Goal: Transaction & Acquisition: Purchase product/service

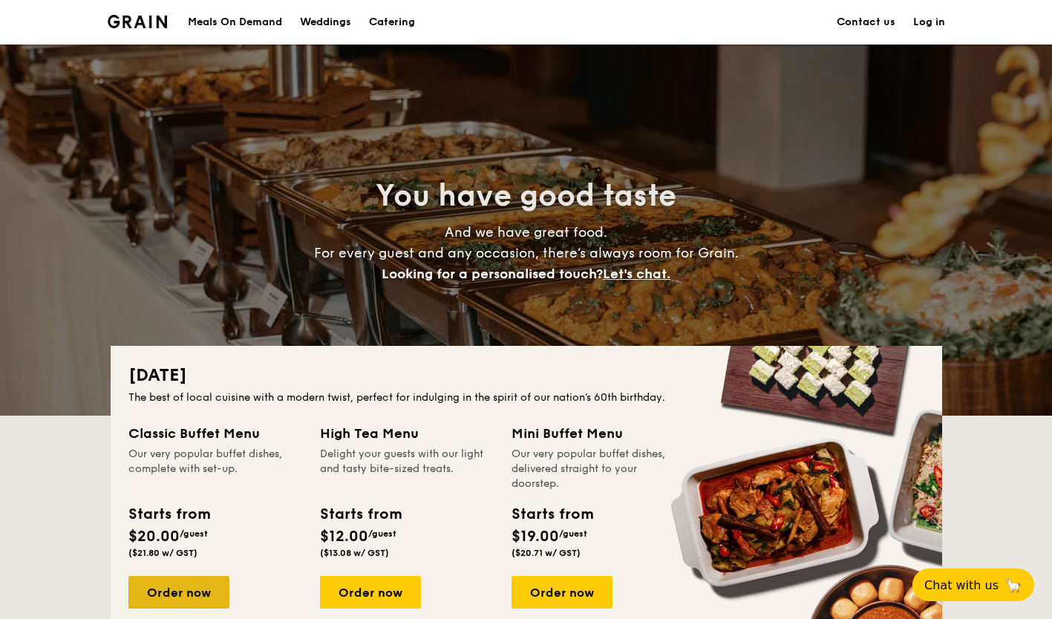
click at [170, 597] on div "Order now" at bounding box center [178, 592] width 101 height 33
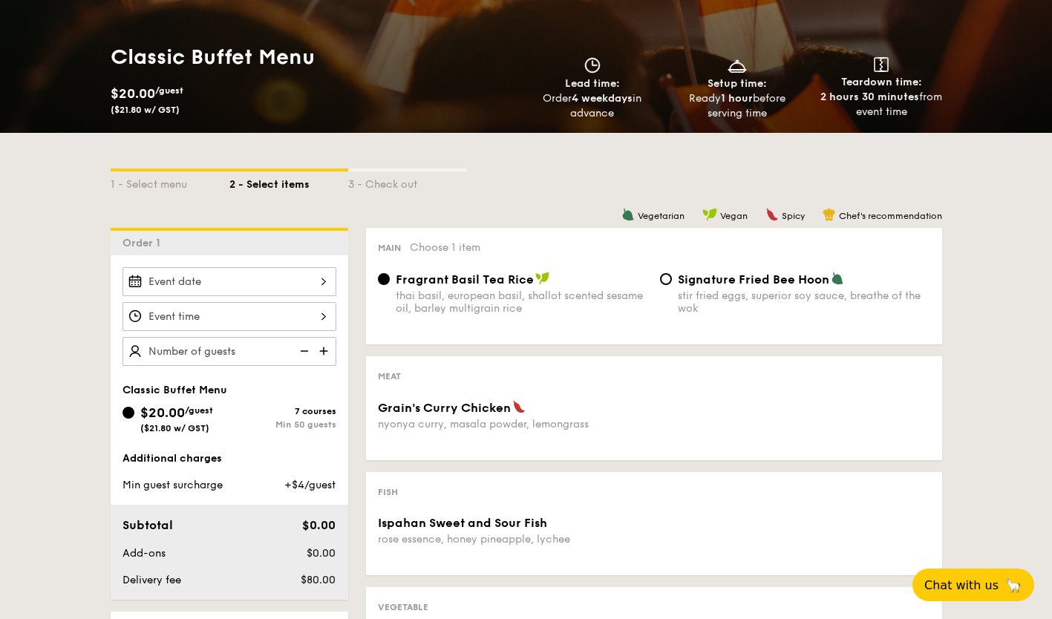
scroll to position [190, 0]
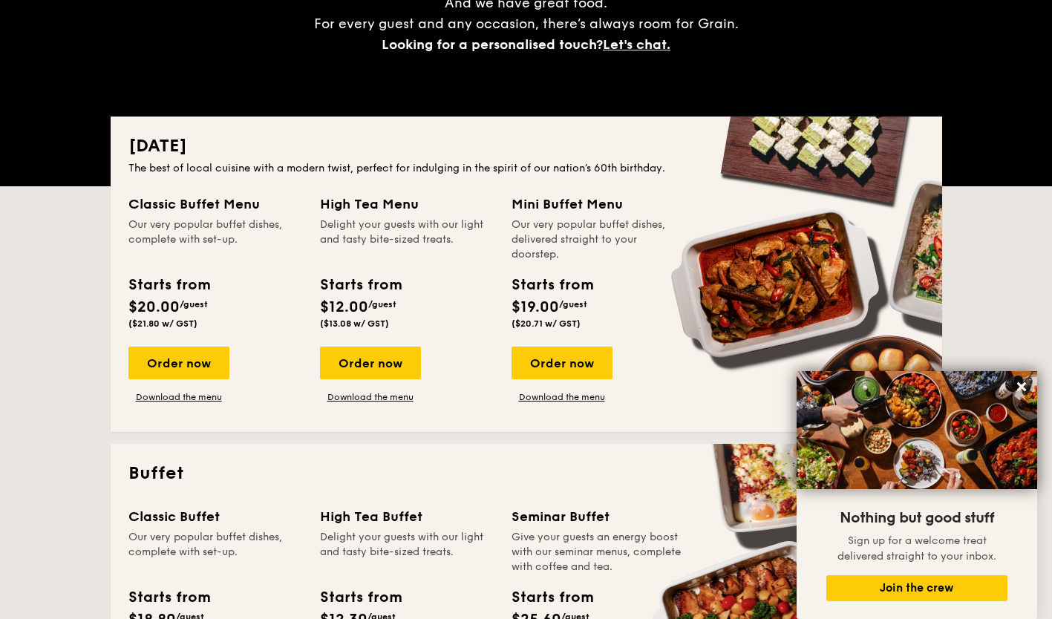
scroll to position [221, 0]
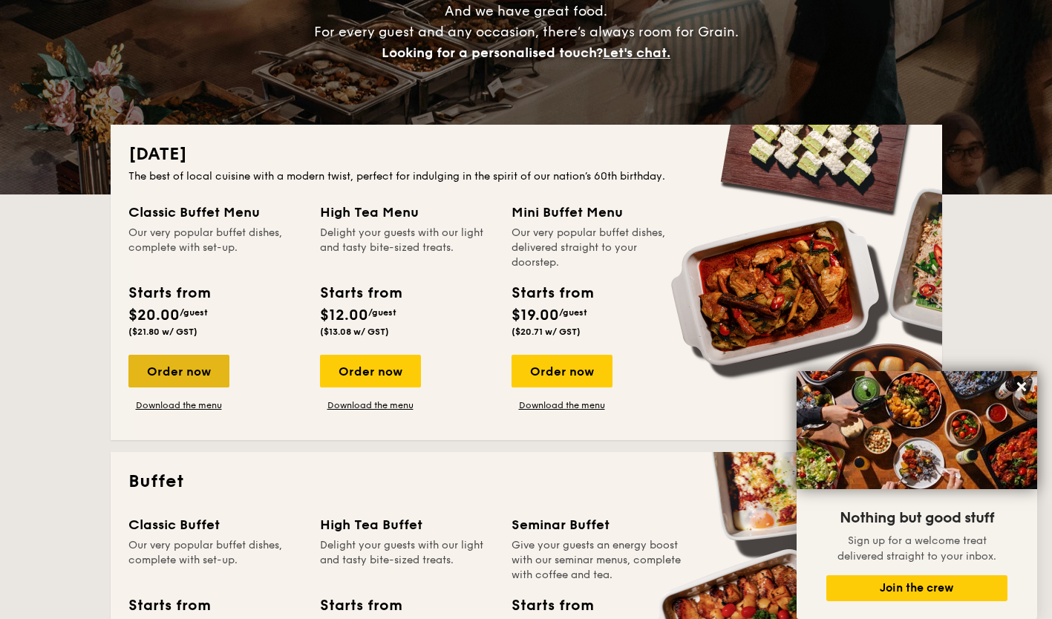
click at [167, 366] on div "Order now" at bounding box center [178, 371] width 101 height 33
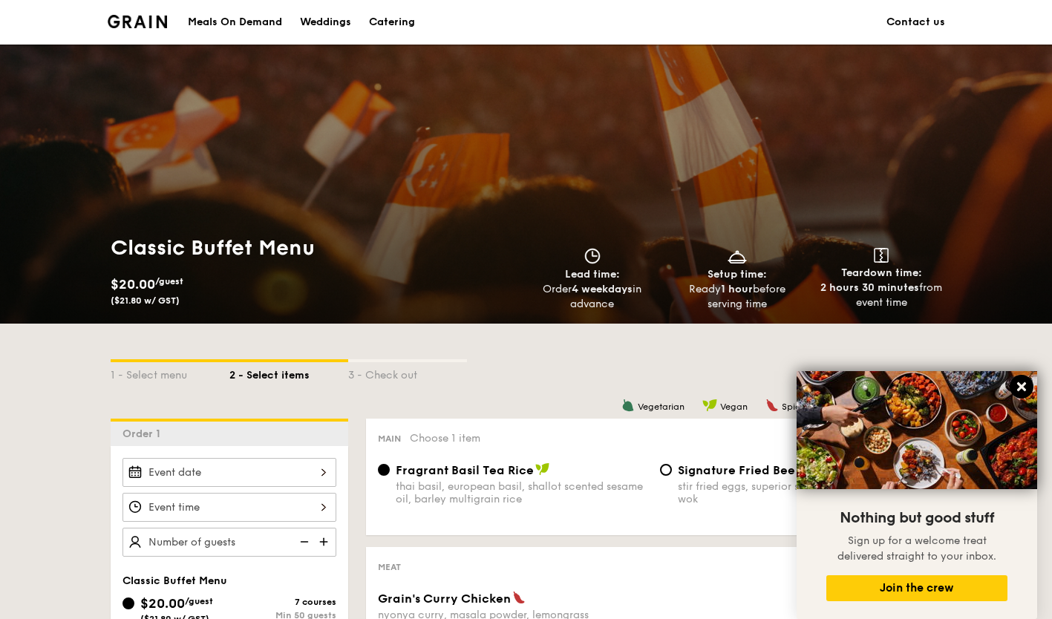
click at [1021, 387] on icon at bounding box center [1021, 386] width 9 height 9
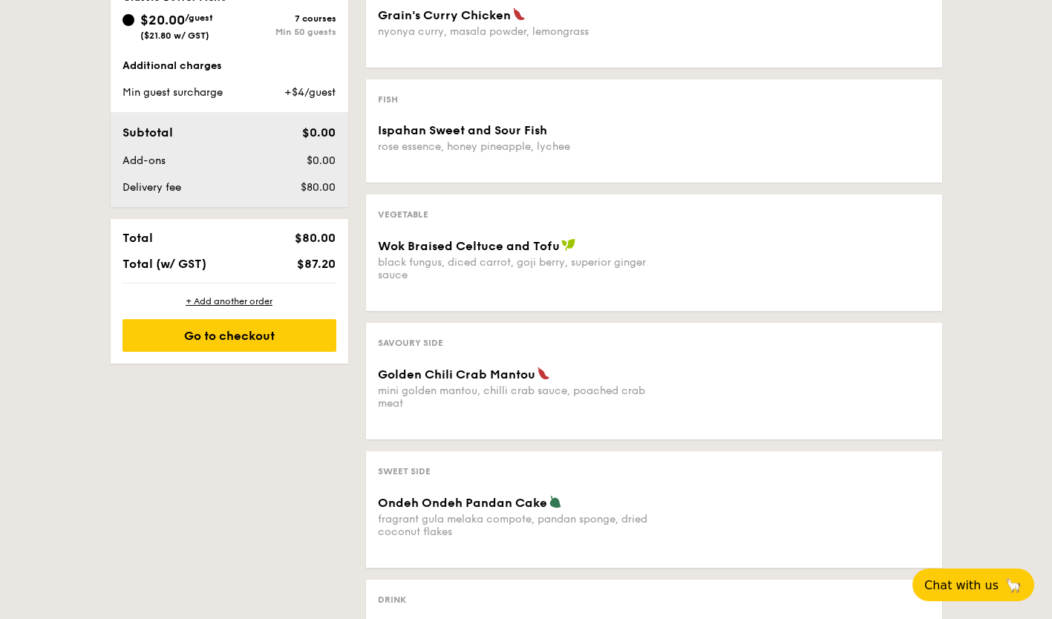
scroll to position [584, 0]
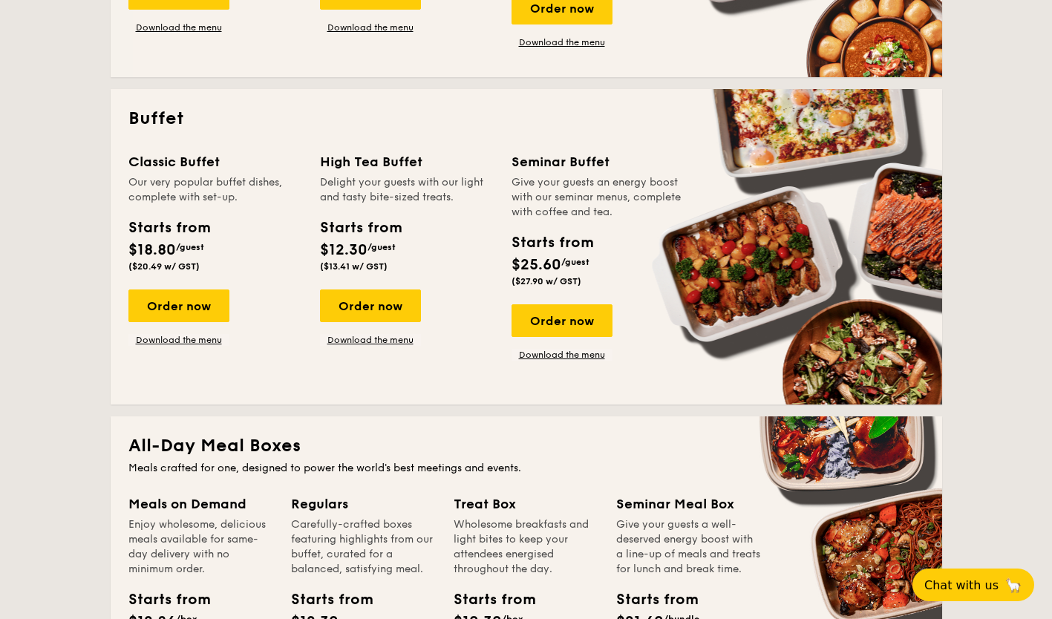
scroll to position [348, 0]
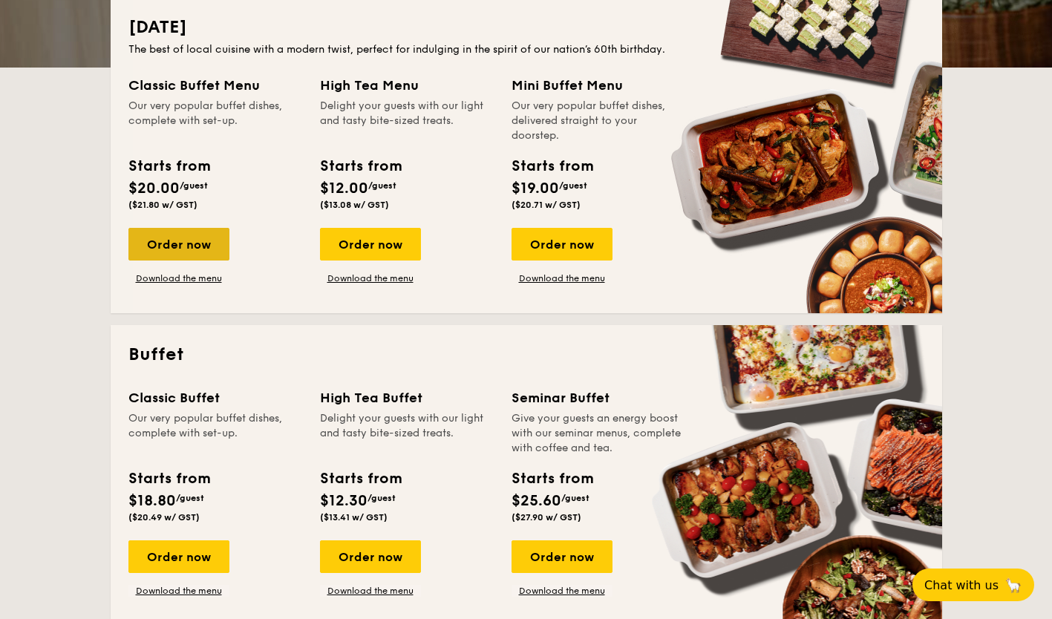
click at [168, 238] on div "Order now" at bounding box center [178, 244] width 101 height 33
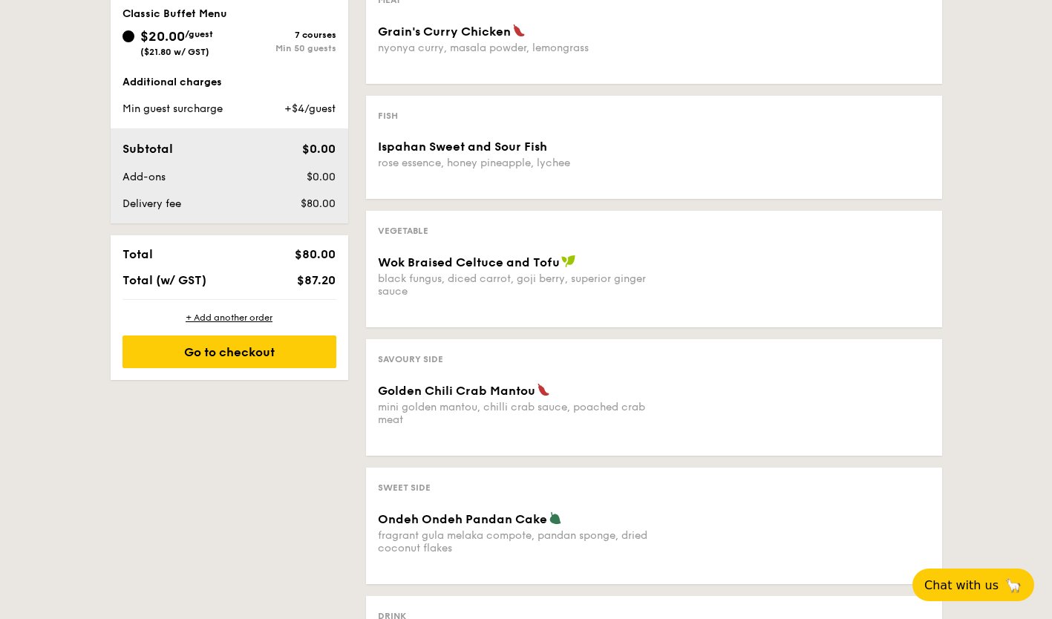
scroll to position [568, 0]
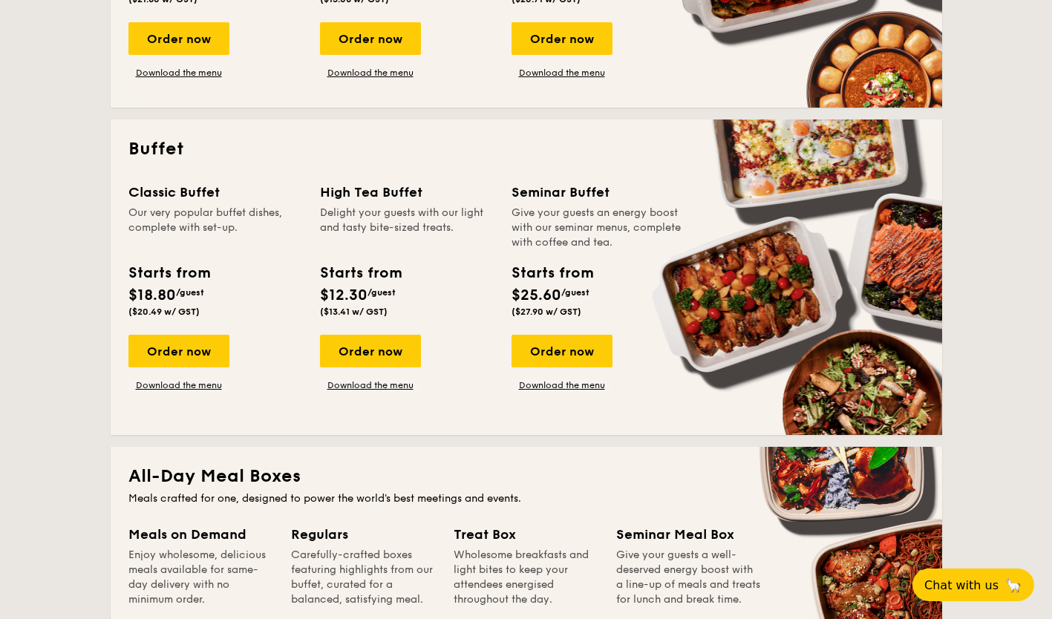
scroll to position [554, 0]
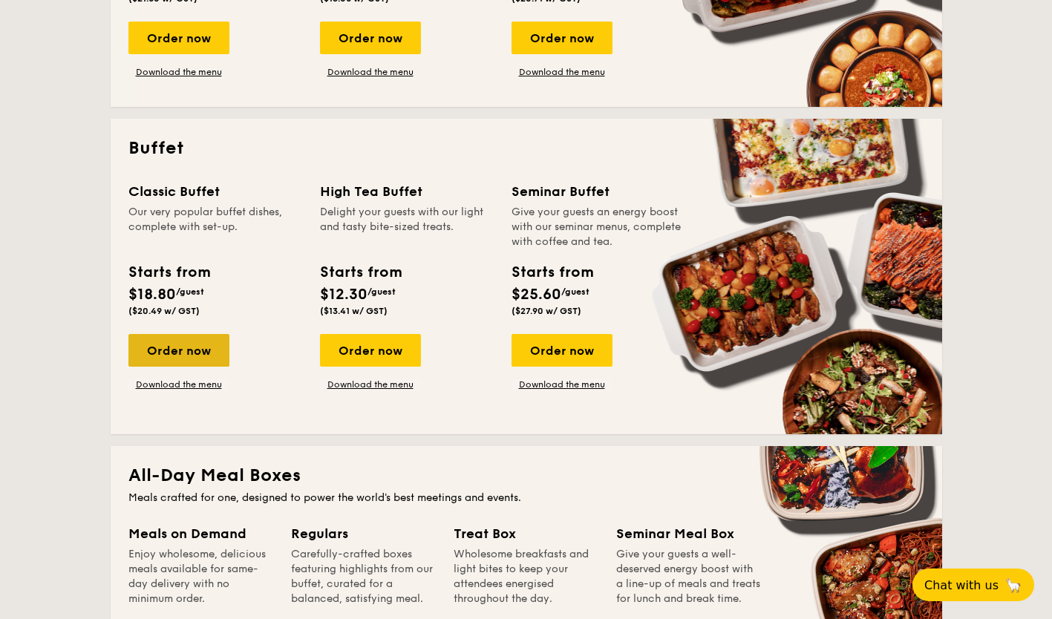
click at [169, 355] on div "Order now" at bounding box center [178, 350] width 101 height 33
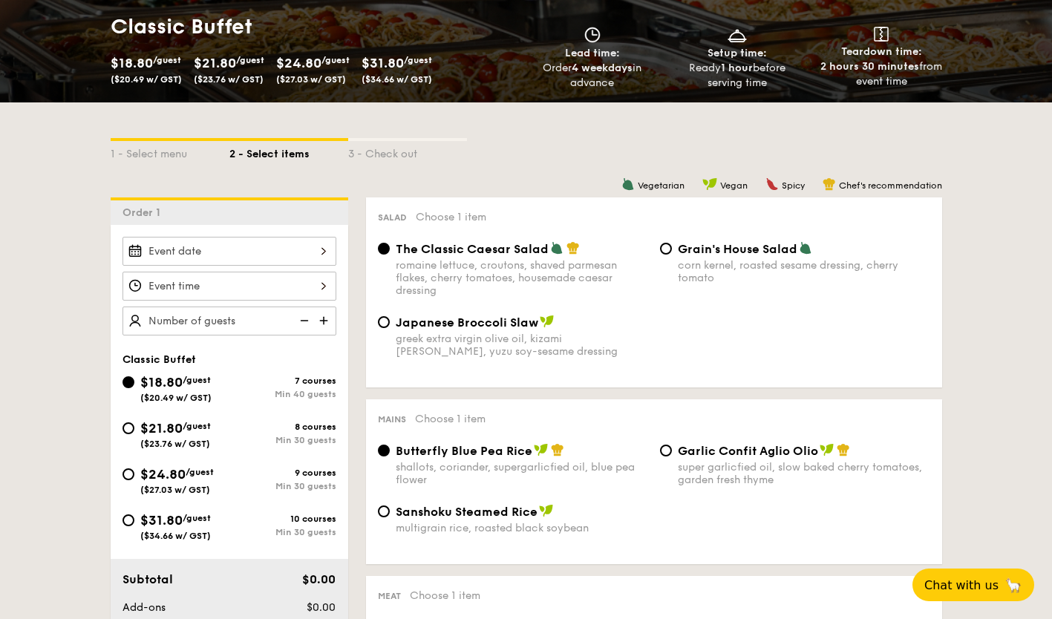
scroll to position [222, 0]
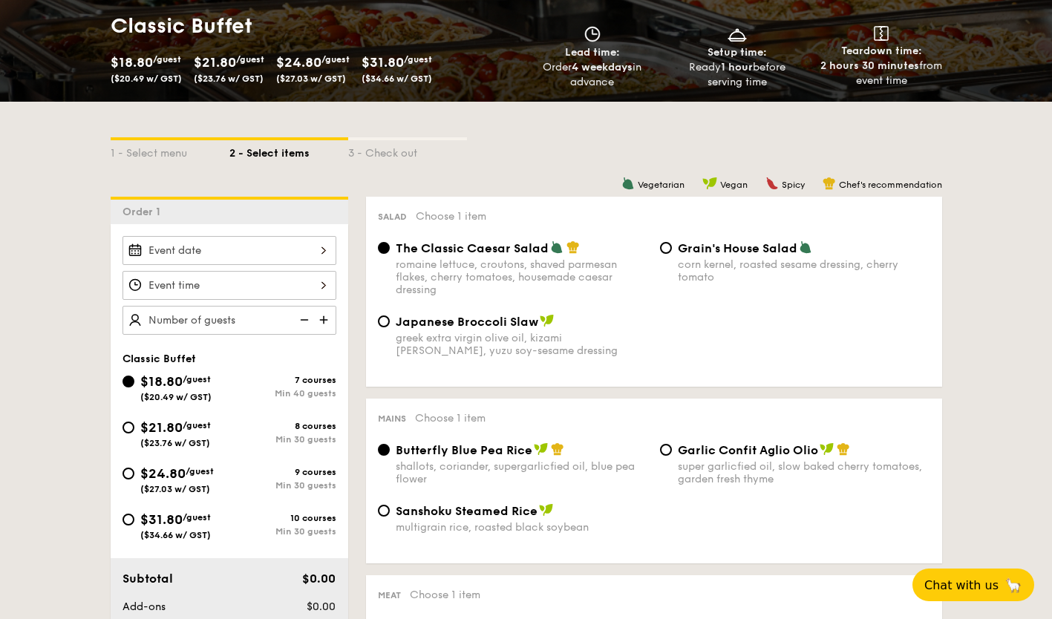
click at [182, 468] on span "$24.80" at bounding box center [162, 473] width 45 height 16
click at [134, 468] on input "$24.80 /guest ($27.03 w/ GST) 9 courses Min 30 guests" at bounding box center [128, 474] width 12 height 12
radio input "true"
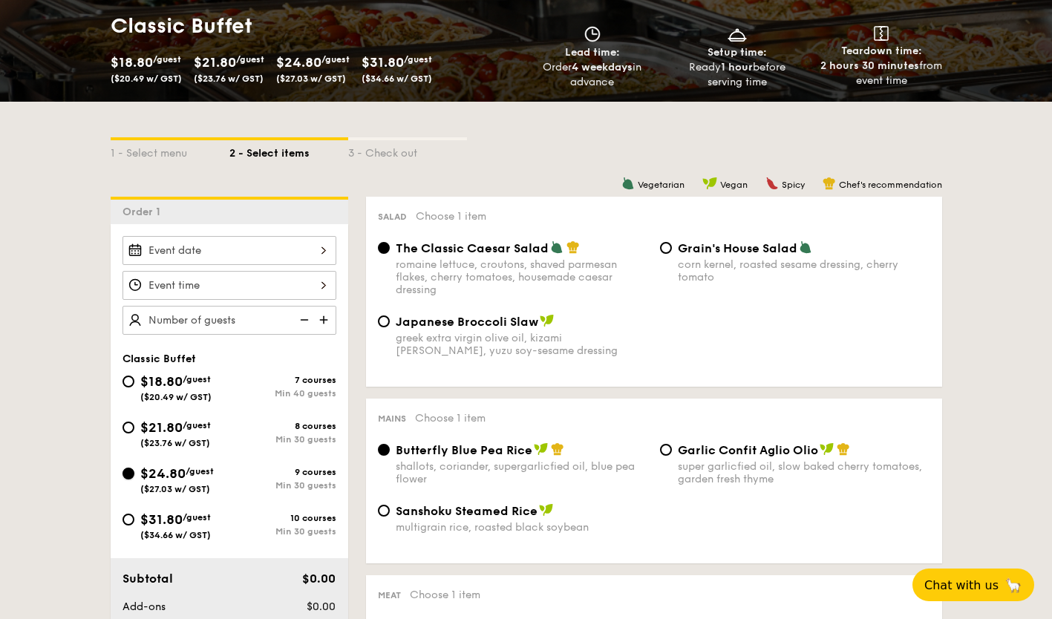
radio input "true"
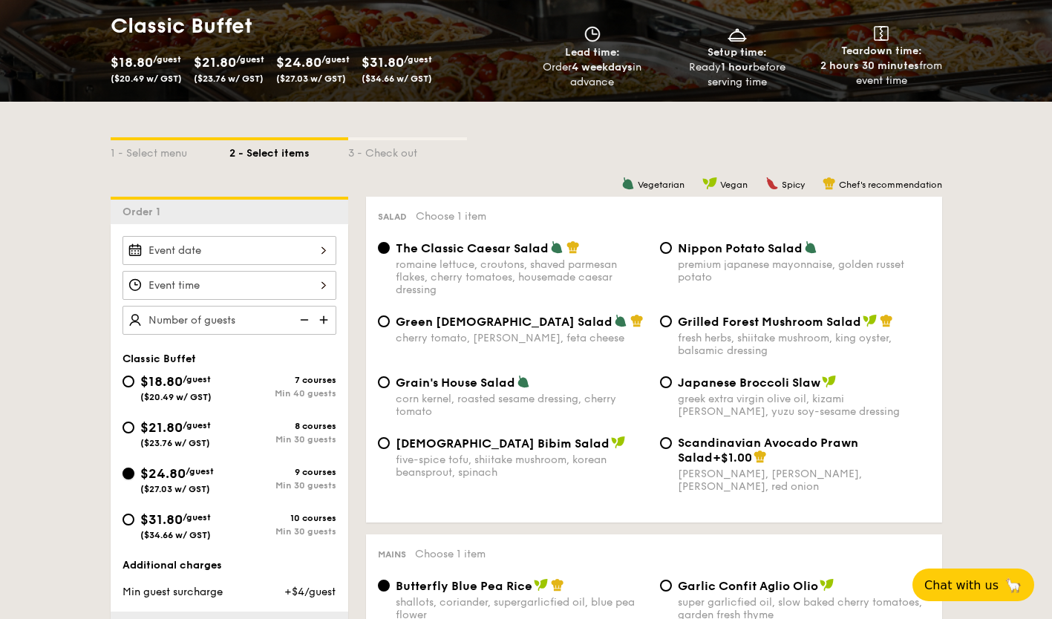
click at [124, 470] on input "$24.80 /guest ($27.03 w/ GST) 9 courses Min 30 guests" at bounding box center [128, 474] width 12 height 12
click at [321, 246] on input "Smoked Mesquite Whole Chicken brined in our in-house blend of herbs and spices,…" at bounding box center [229, 250] width 214 height 29
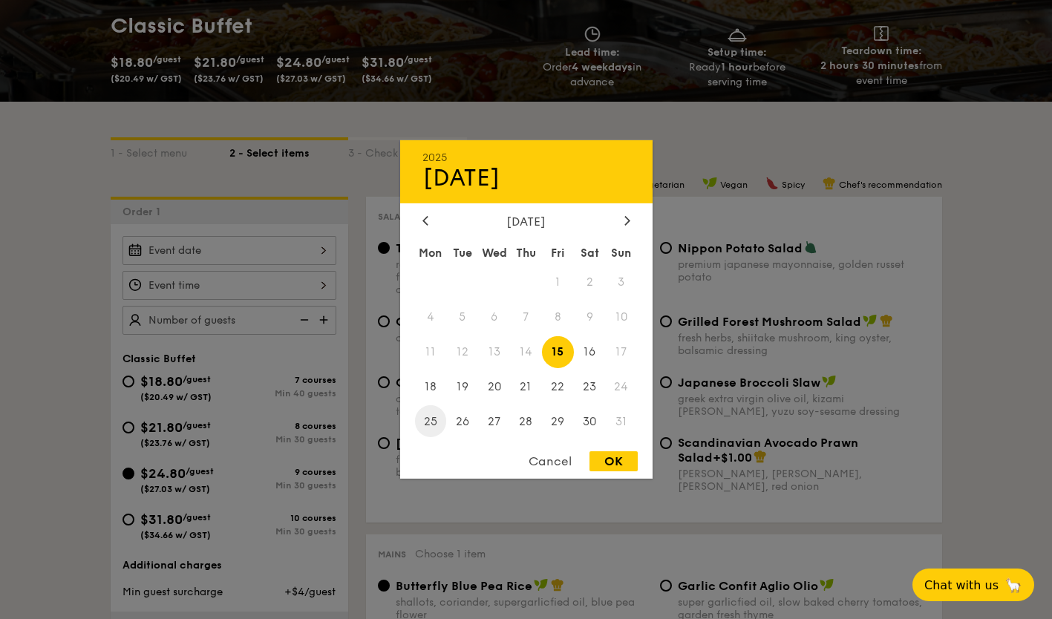
click at [432, 419] on span "25" at bounding box center [431, 421] width 32 height 32
click at [603, 463] on div "OK" at bounding box center [613, 461] width 48 height 20
type input "Aug 25, 2025"
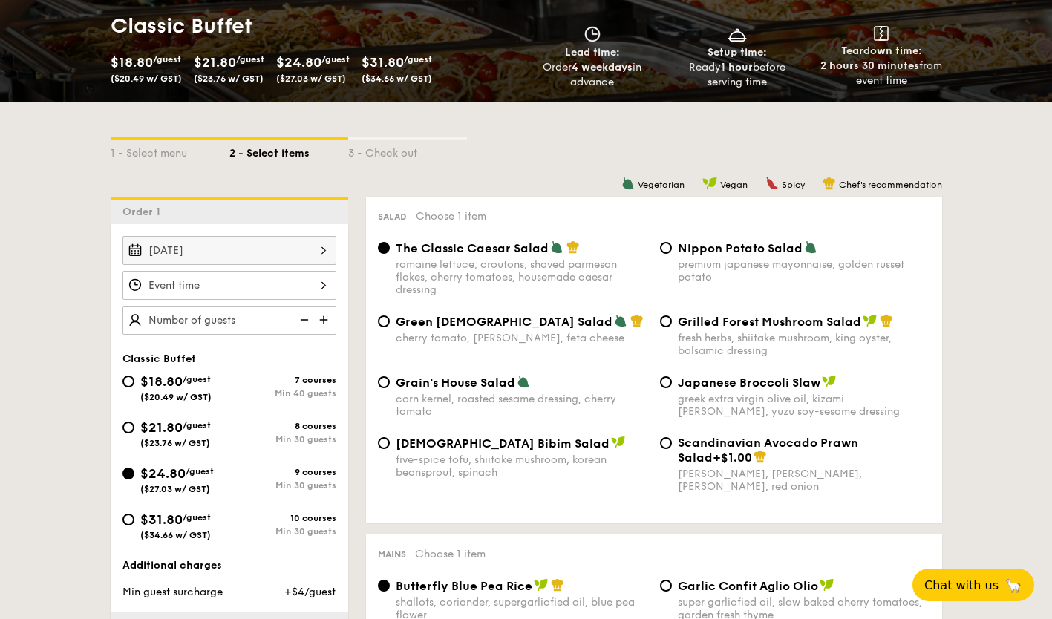
click at [284, 281] on input "Smoked Mesquite Whole Chicken brined in our in-house blend of herbs and spices,…" at bounding box center [229, 285] width 214 height 29
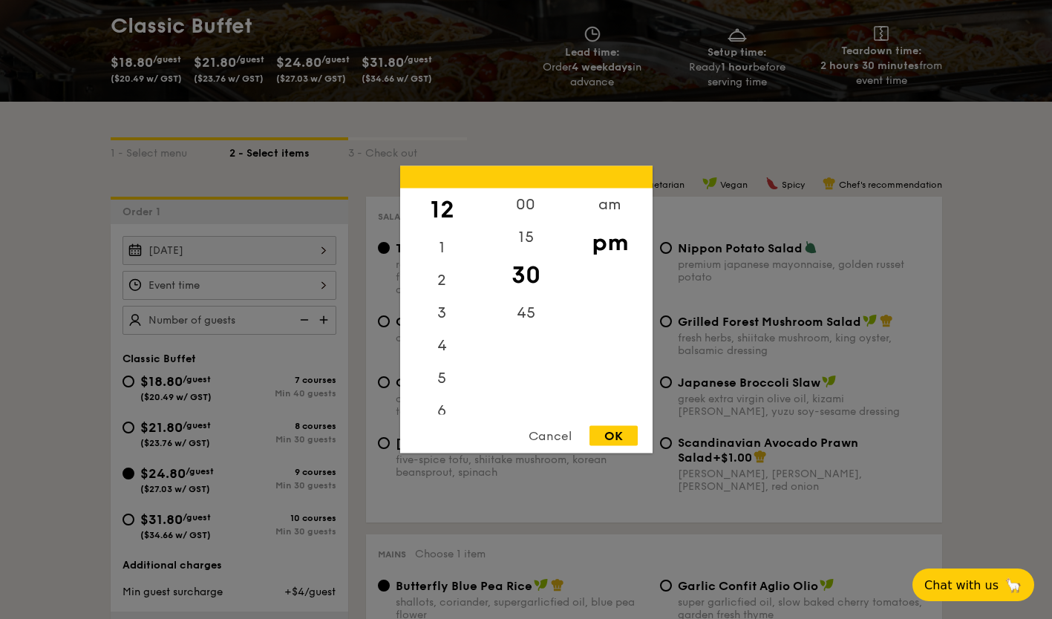
click at [613, 436] on div "OK" at bounding box center [613, 436] width 48 height 20
type input "12:30PM"
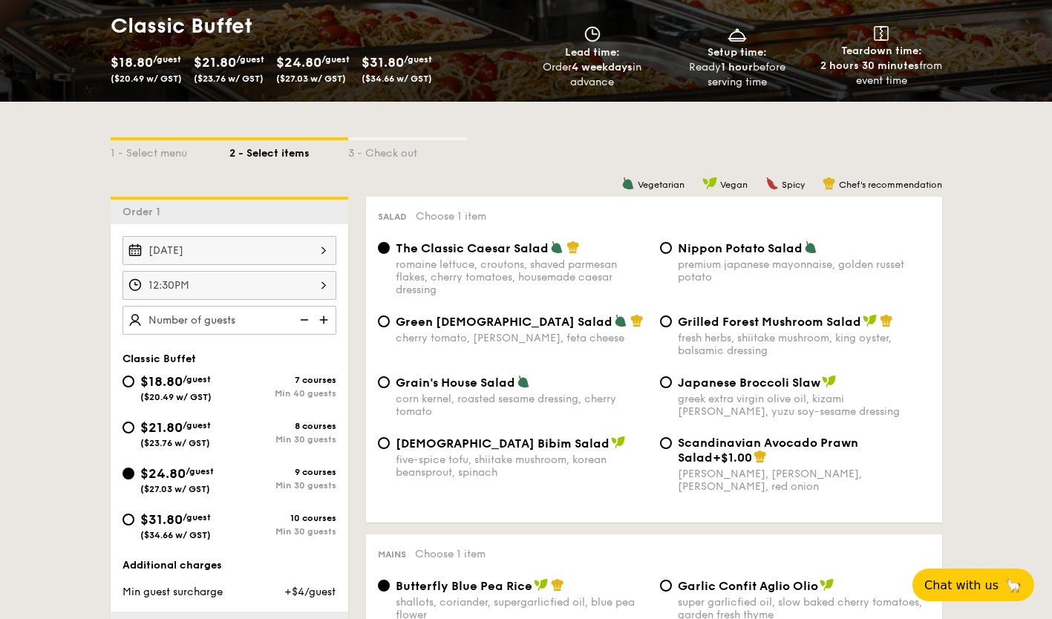
click at [324, 315] on img at bounding box center [325, 320] width 22 height 28
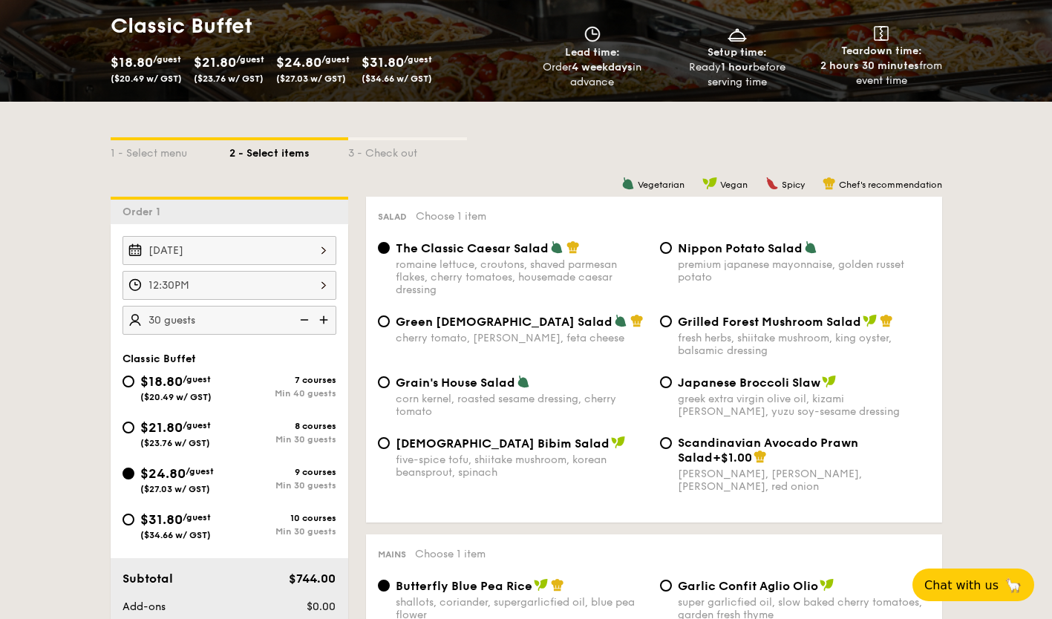
click at [324, 315] on img at bounding box center [325, 320] width 22 height 28
click at [301, 318] on img at bounding box center [303, 320] width 22 height 28
type input "30 guests"
click at [667, 253] on input "Nippon Potato Salad premium japanese mayonnaise, golden russet potato" at bounding box center [666, 248] width 12 height 12
radio input "true"
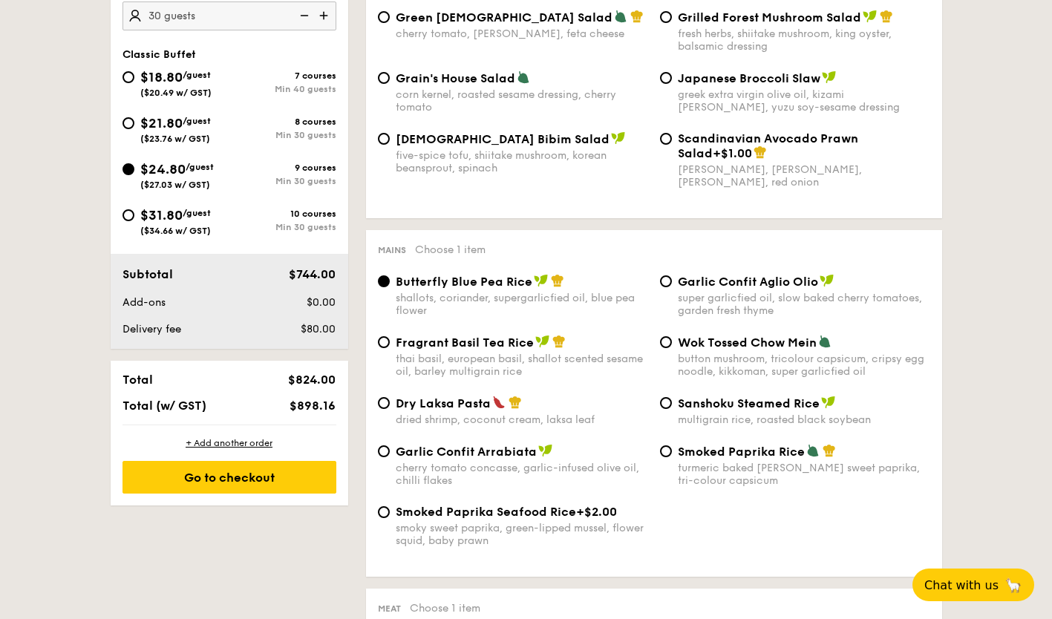
scroll to position [526, 0]
click at [664, 284] on input "Garlic Confit Aglio Olio super garlicfied oil, slow baked cherry tomatoes, gard…" at bounding box center [666, 282] width 12 height 12
radio input "true"
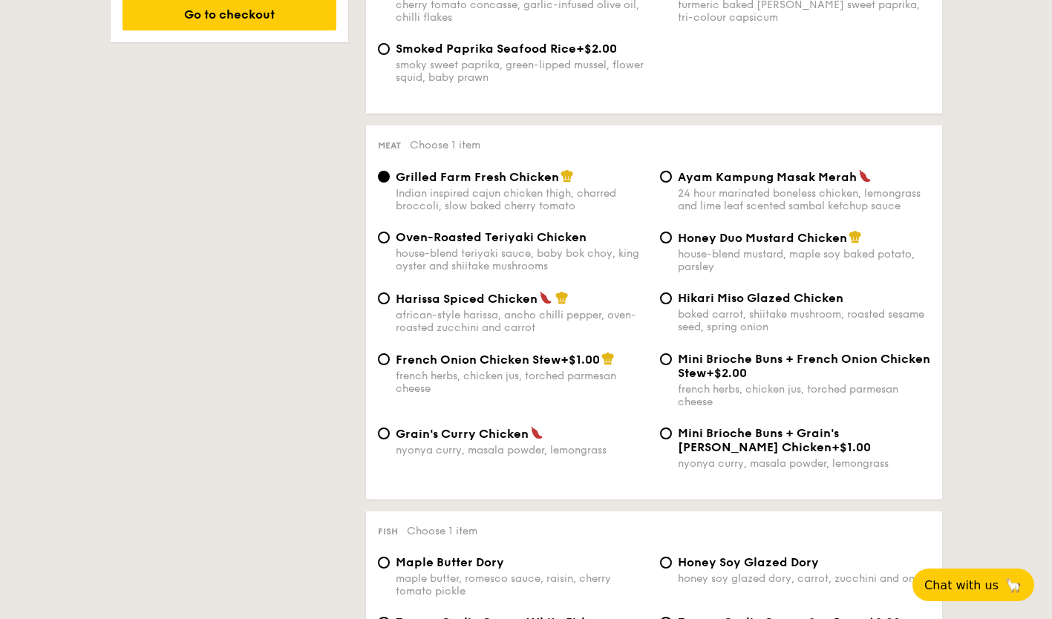
scroll to position [994, 0]
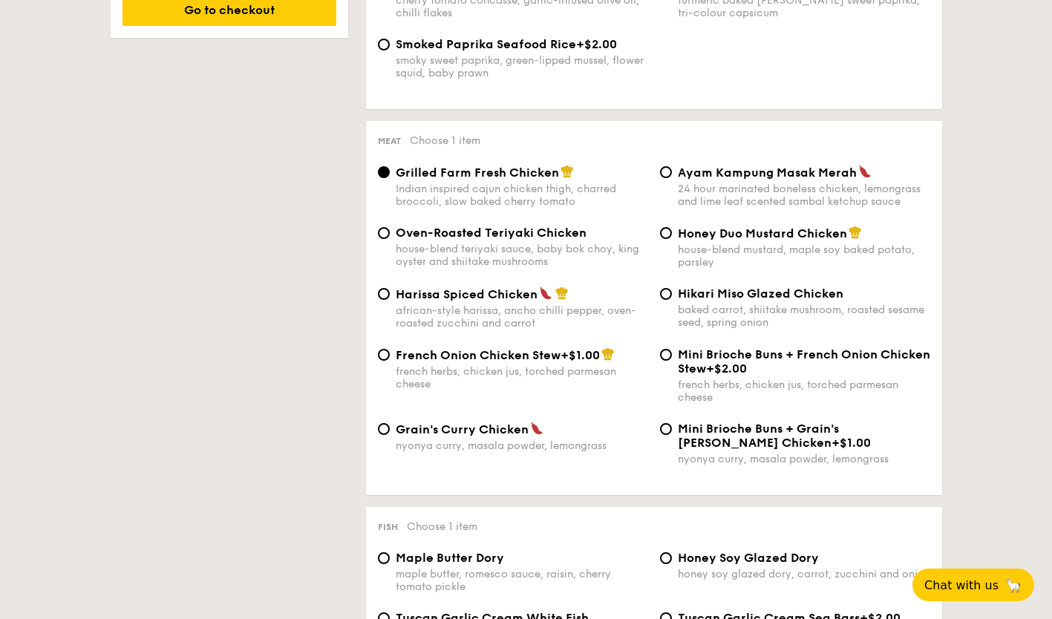
click at [476, 290] on span "Harissa Spiced Chicken" at bounding box center [467, 294] width 142 height 14
click at [390, 290] on input "Harissa Spiced Chicken african-style harissa, ancho chilli pepper, oven-roasted…" at bounding box center [384, 294] width 12 height 12
radio input "true"
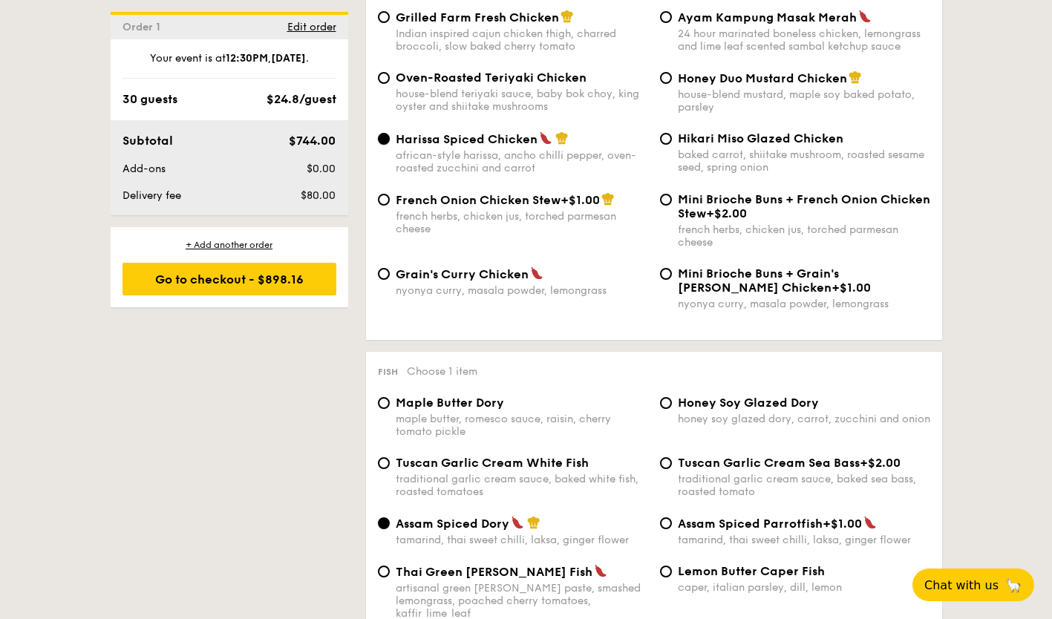
scroll to position [1150, 0]
click at [477, 433] on div "maple butter, romesco sauce, raisin, cherry tomato pickle" at bounding box center [522, 424] width 252 height 25
click at [390, 408] on input "Maple Butter Dory maple butter, romesco sauce, raisin, cherry tomato pickle" at bounding box center [384, 402] width 12 height 12
radio input "true"
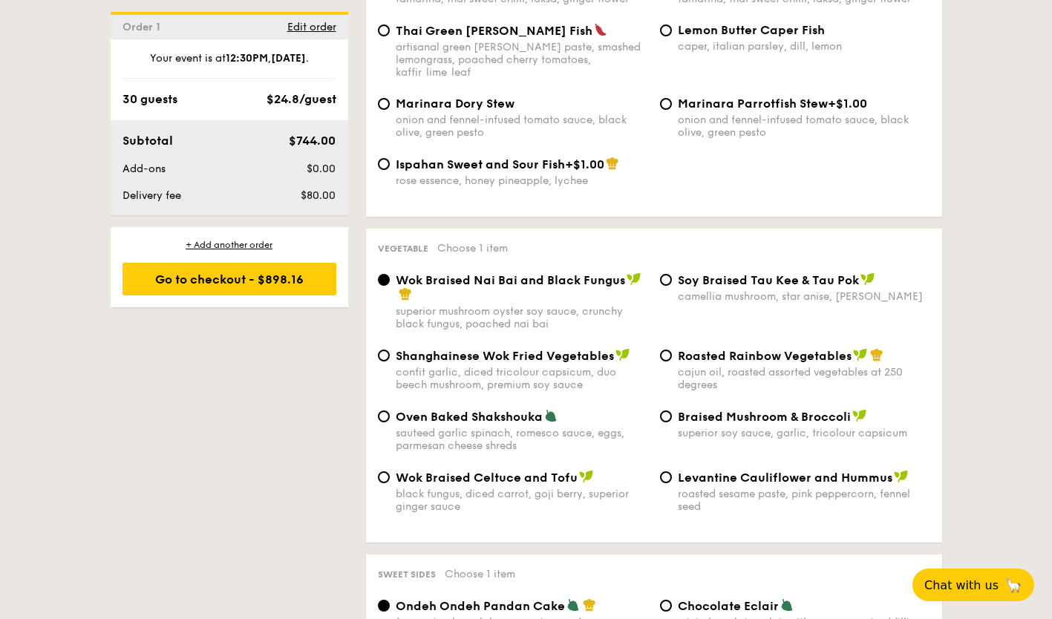
scroll to position [1689, 0]
click at [428, 410] on span "Oven Baked Shakshouka" at bounding box center [469, 417] width 147 height 14
click at [390, 411] on input "Oven Baked Shakshouka sauteed garlic spinach, romesco sauce, eggs, parmesan che…" at bounding box center [384, 417] width 12 height 12
radio input "true"
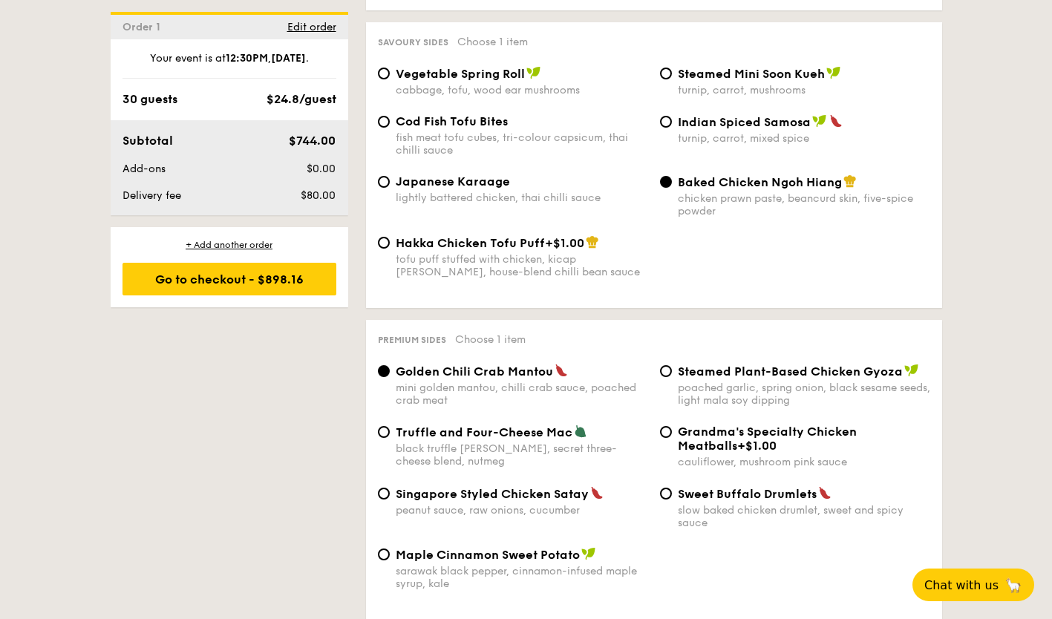
scroll to position [2581, 0]
click at [667, 117] on input "Indian Spiced Samosa turnip, carrot, mixed spice" at bounding box center [666, 123] width 12 height 12
radio input "true"
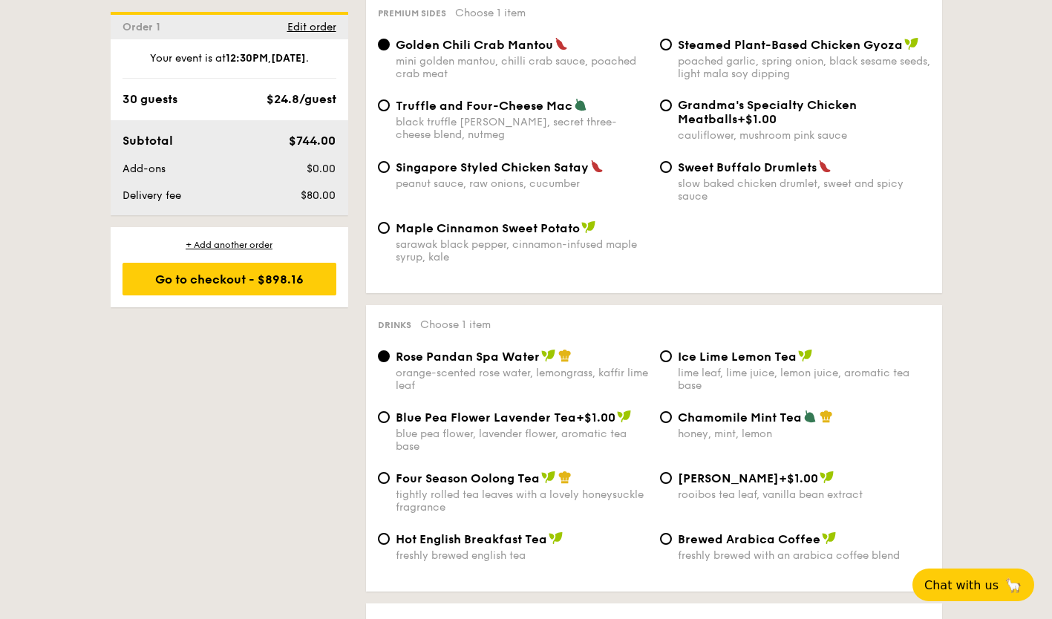
scroll to position [2910, 0]
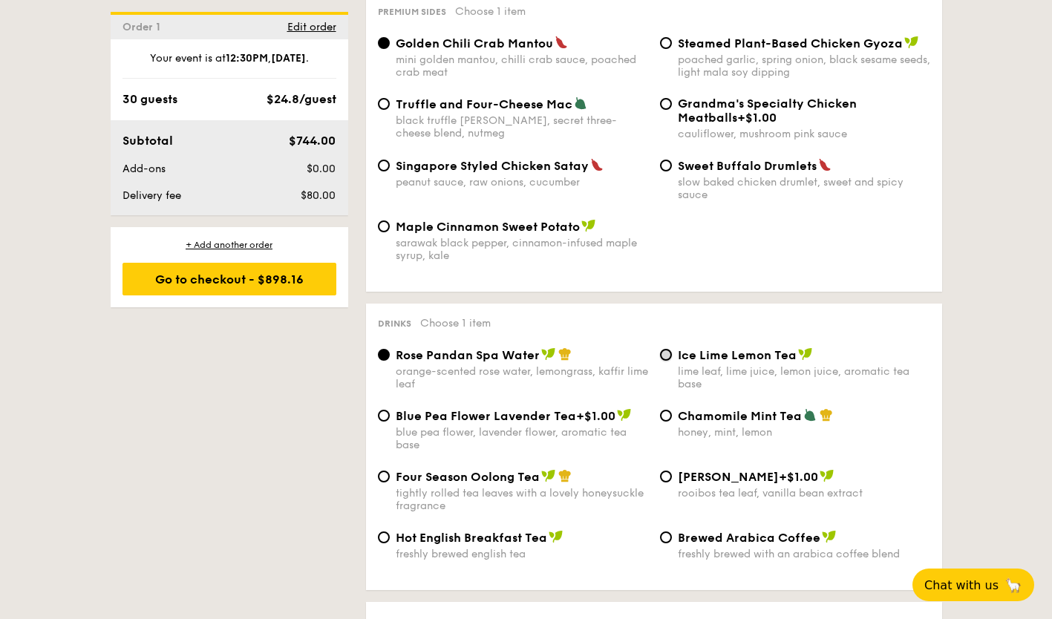
click at [664, 349] on input "Ice Lime Lemon Tea lime leaf, lime juice, lemon juice, aromatic tea base" at bounding box center [666, 355] width 12 height 12
radio input "true"
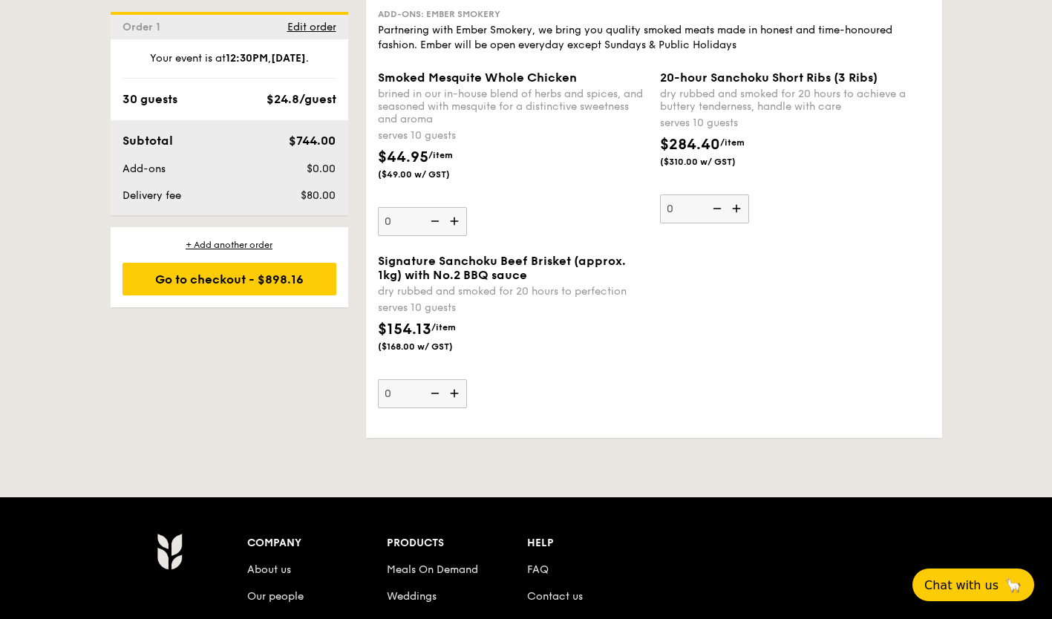
scroll to position [3516, 0]
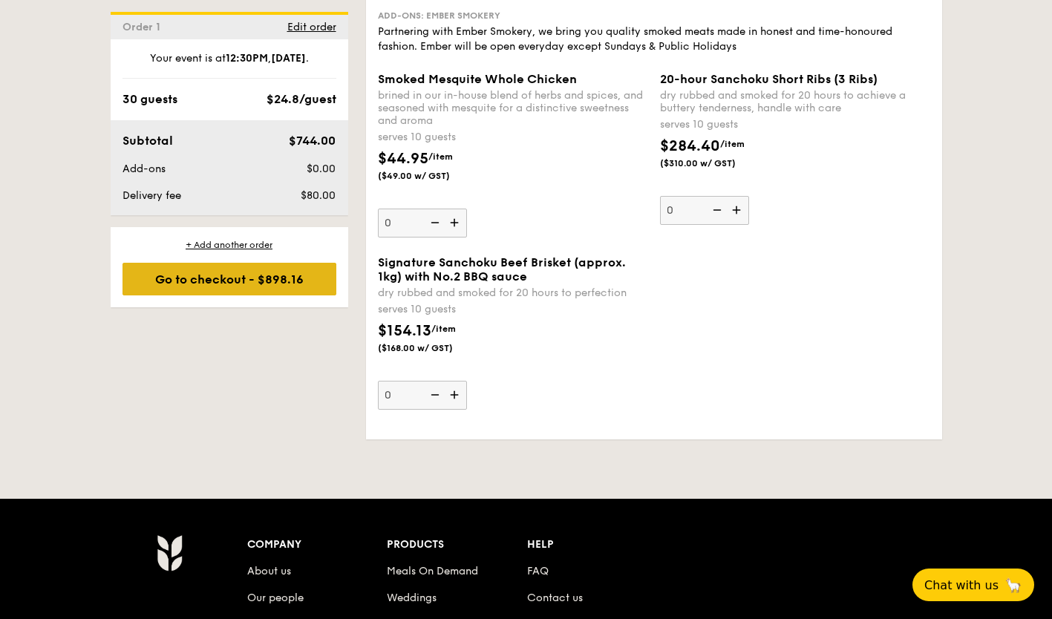
click at [209, 289] on div "Go to checkout - $898.16" at bounding box center [229, 279] width 214 height 33
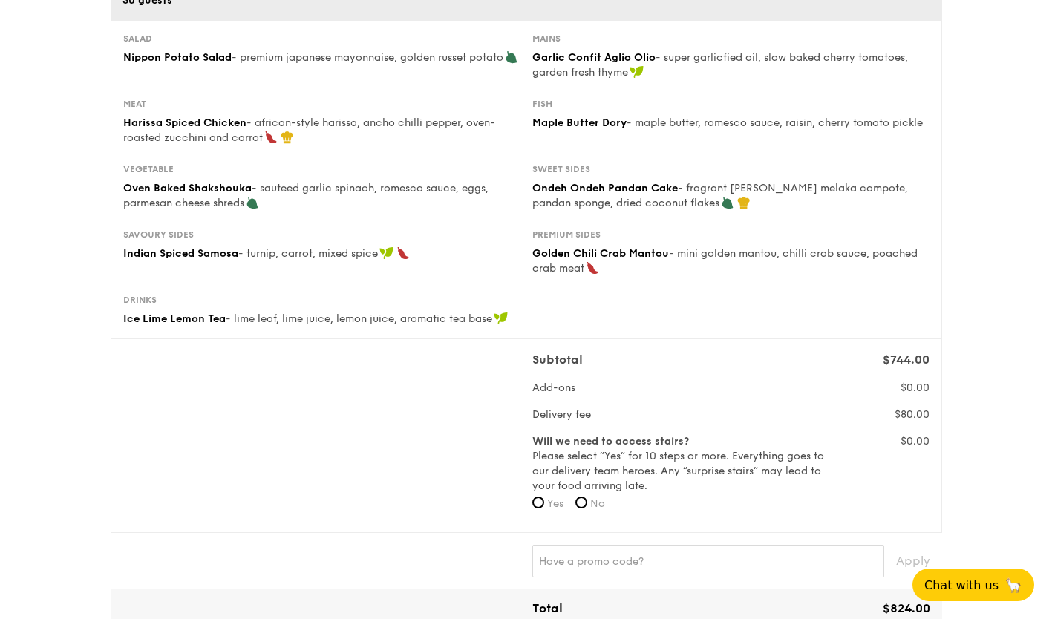
scroll to position [200, 0]
click at [580, 506] on input "No" at bounding box center [581, 503] width 12 height 12
radio input "true"
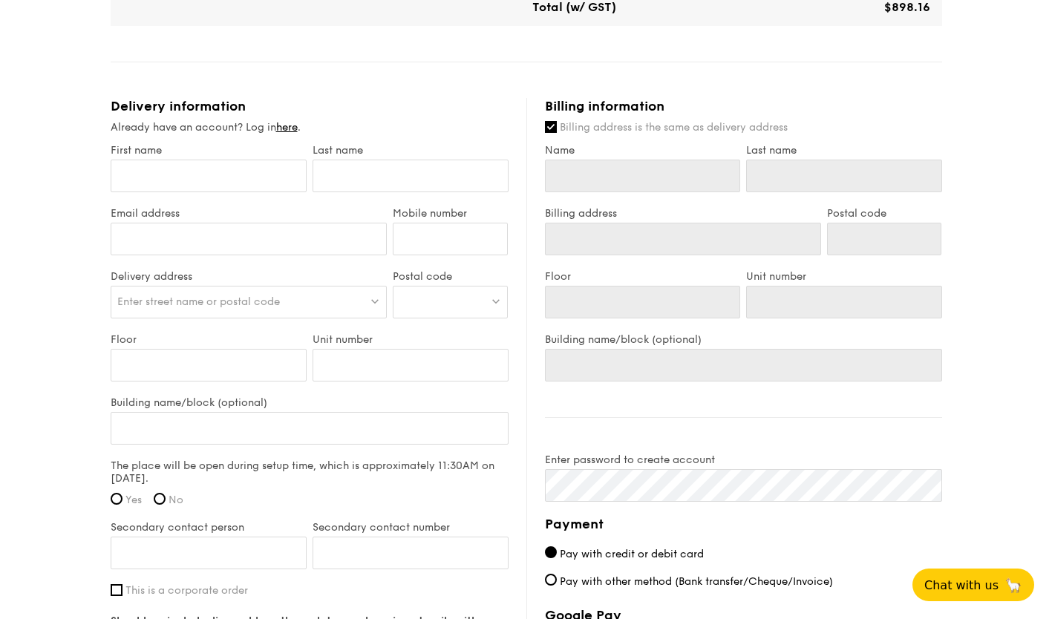
scroll to position [828, 0]
click at [549, 129] on input "Billing address is the same as delivery address" at bounding box center [551, 128] width 12 height 12
checkbox input "false"
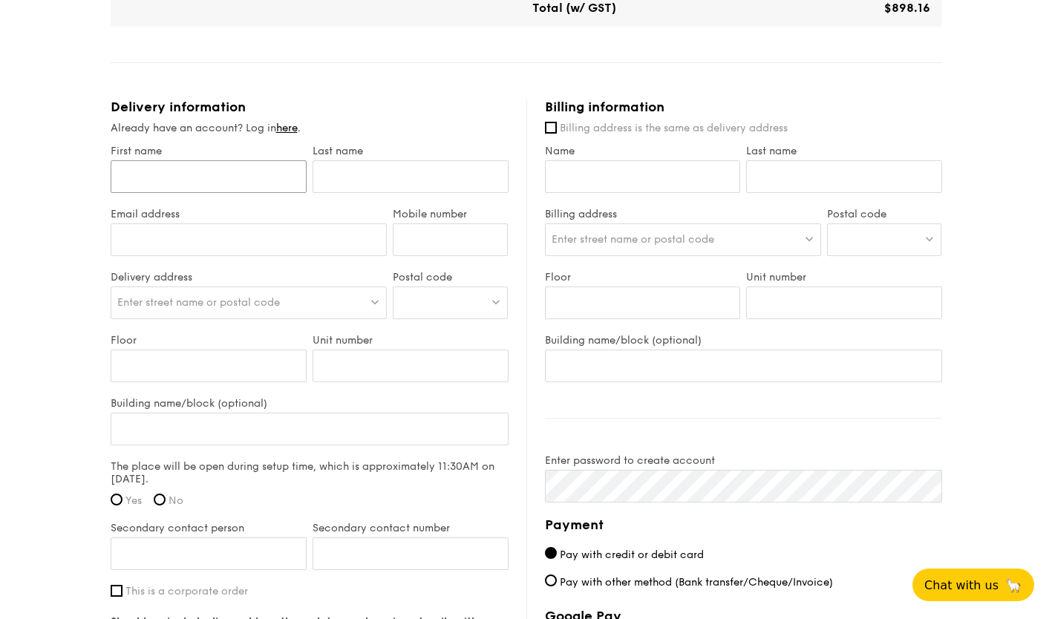
click at [228, 165] on input "First name" at bounding box center [209, 176] width 196 height 33
type input "Siew LingLow"
type input "i"
type input "]"
type input "L"
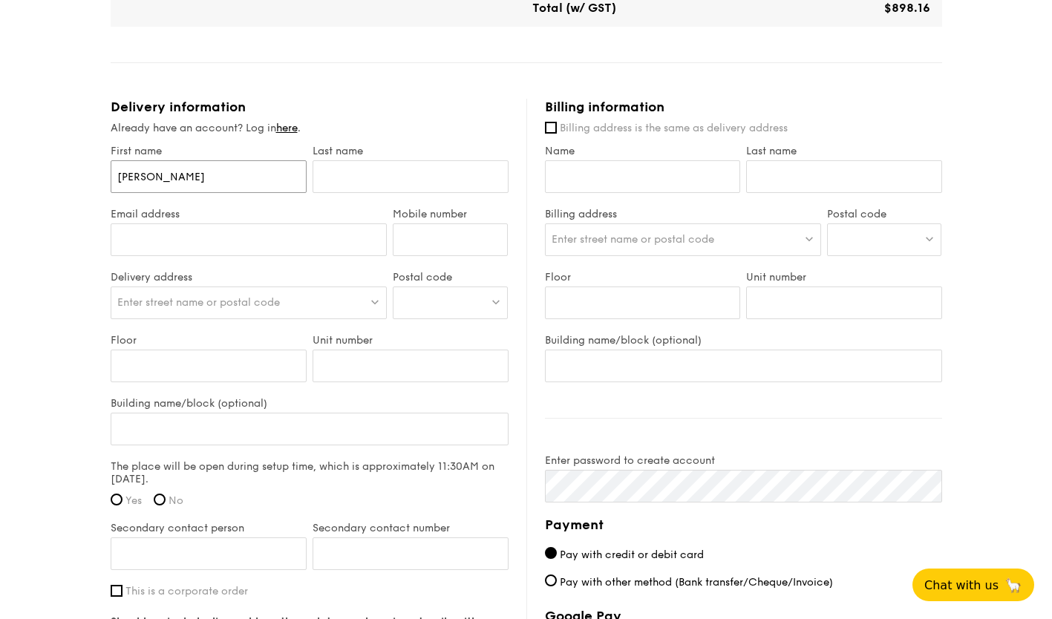
type input "[PERSON_NAME]"
click at [383, 179] on input "text" at bounding box center [411, 176] width 196 height 33
type input "Low"
click at [247, 239] on input "Email address" at bounding box center [249, 239] width 277 height 33
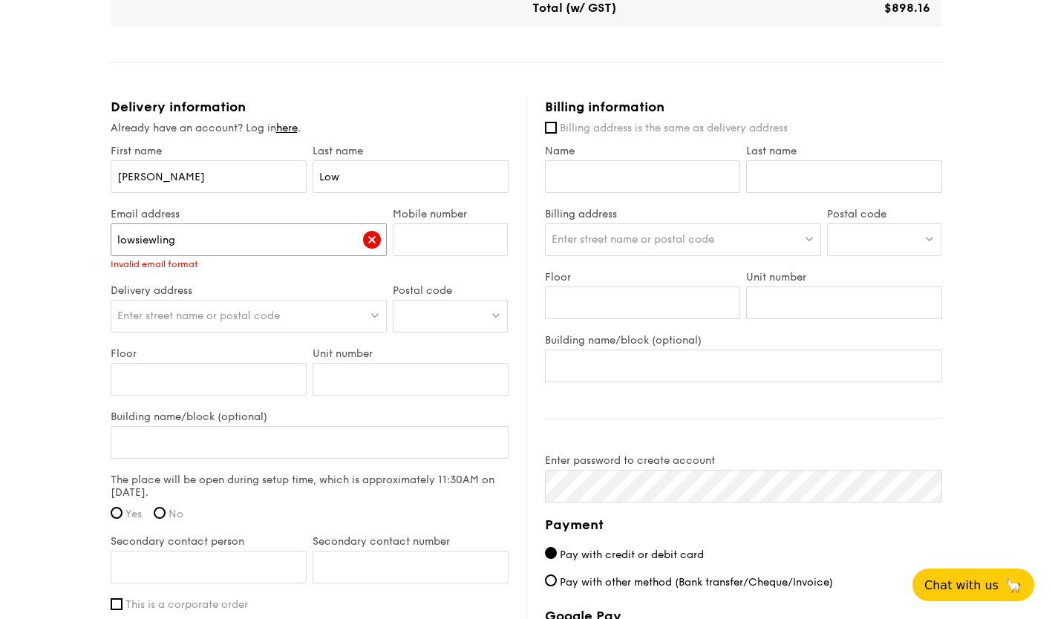
click at [247, 239] on input "lowsiewling" at bounding box center [249, 239] width 277 height 33
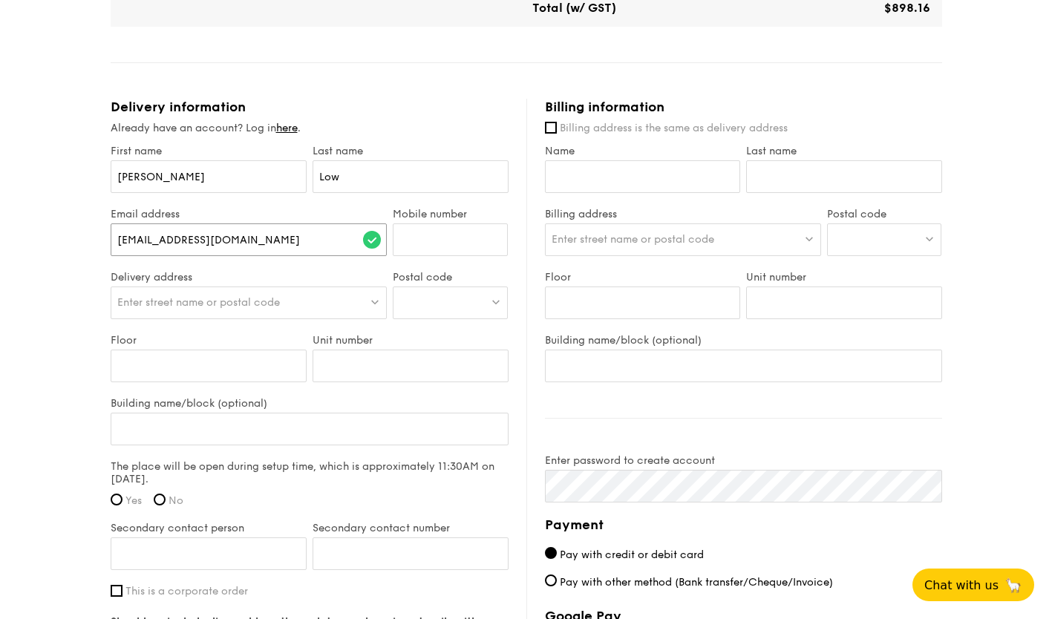
click at [207, 243] on input "lowsiewling@gmai.com" at bounding box center [249, 239] width 277 height 33
click at [281, 249] on input "[EMAIL_ADDRESS][DOMAIN_NAME]" at bounding box center [249, 239] width 277 height 33
type input "[EMAIL_ADDRESS][DOMAIN_NAME]"
click at [409, 247] on input "Mobile number" at bounding box center [450, 239] width 115 height 33
type input "97428279"
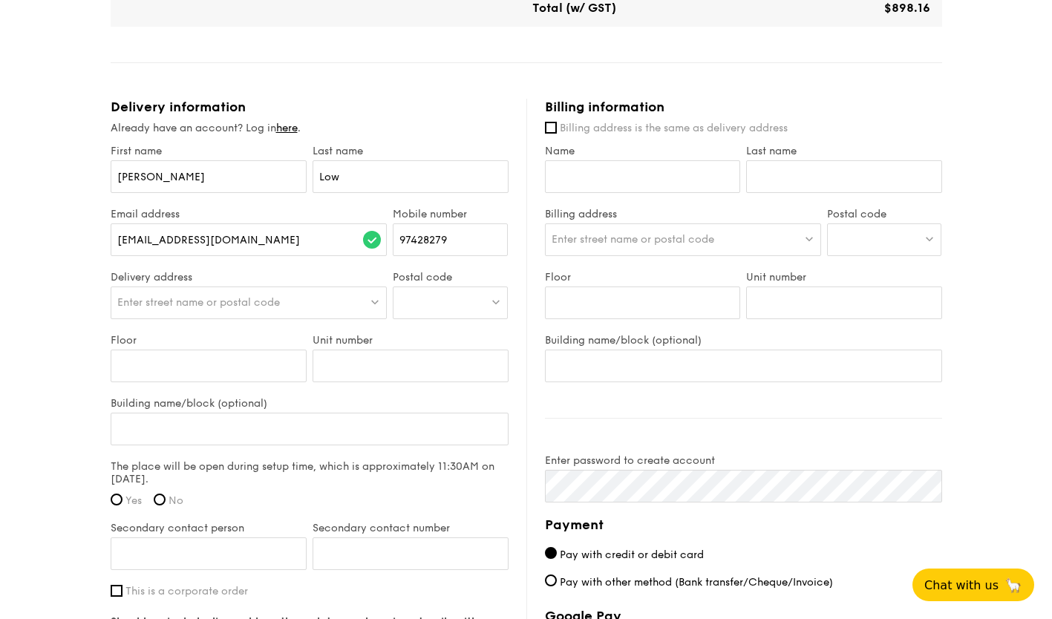
click at [309, 301] on div "Enter street name or postal code" at bounding box center [249, 303] width 277 height 33
type input "AGC"
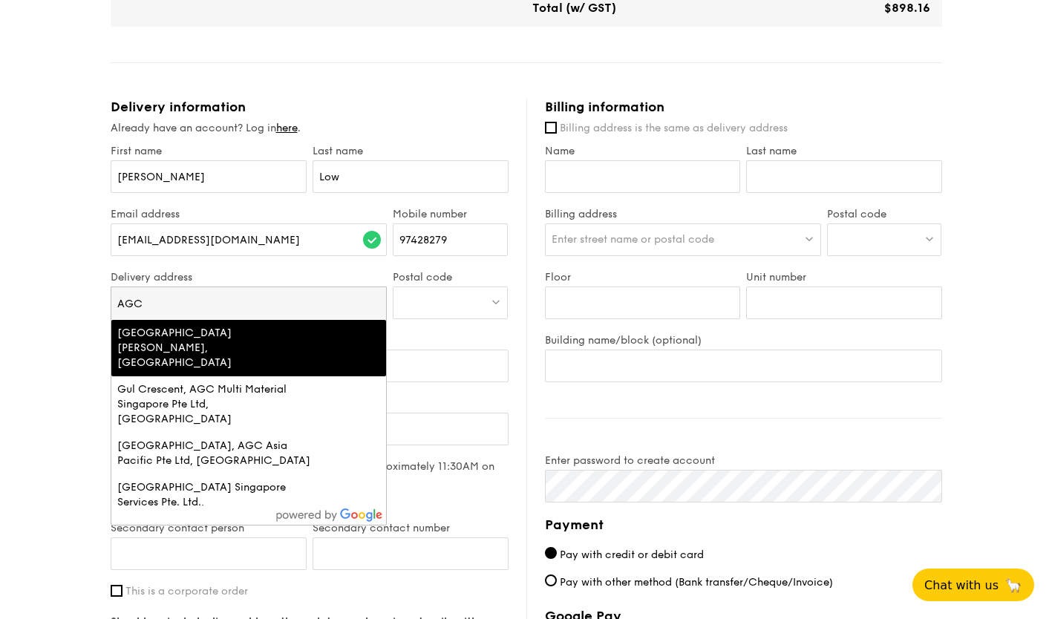
click at [263, 348] on div "Upper Pickering Street, AGC Singapore, Singapore" at bounding box center [215, 348] width 197 height 45
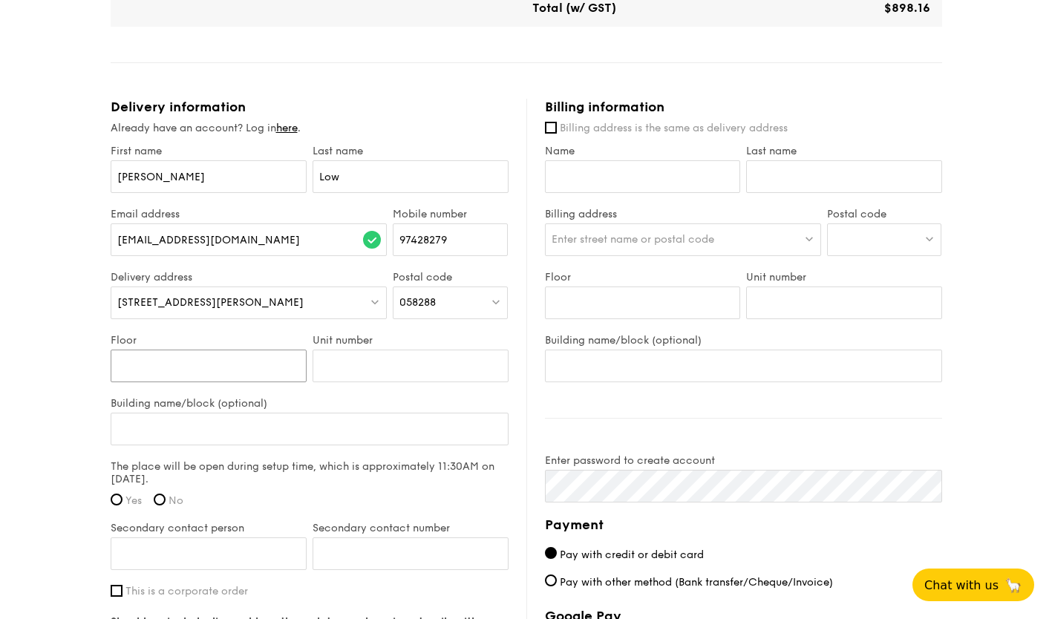
click at [226, 371] on input "Floor" at bounding box center [209, 366] width 196 height 33
type input "Level 5"
click at [347, 368] on input "Unit number" at bounding box center [411, 366] width 196 height 33
click at [356, 381] on input "Meeting Roo" at bounding box center [411, 366] width 196 height 33
click at [353, 363] on input "Meeting Roo" at bounding box center [411, 366] width 196 height 33
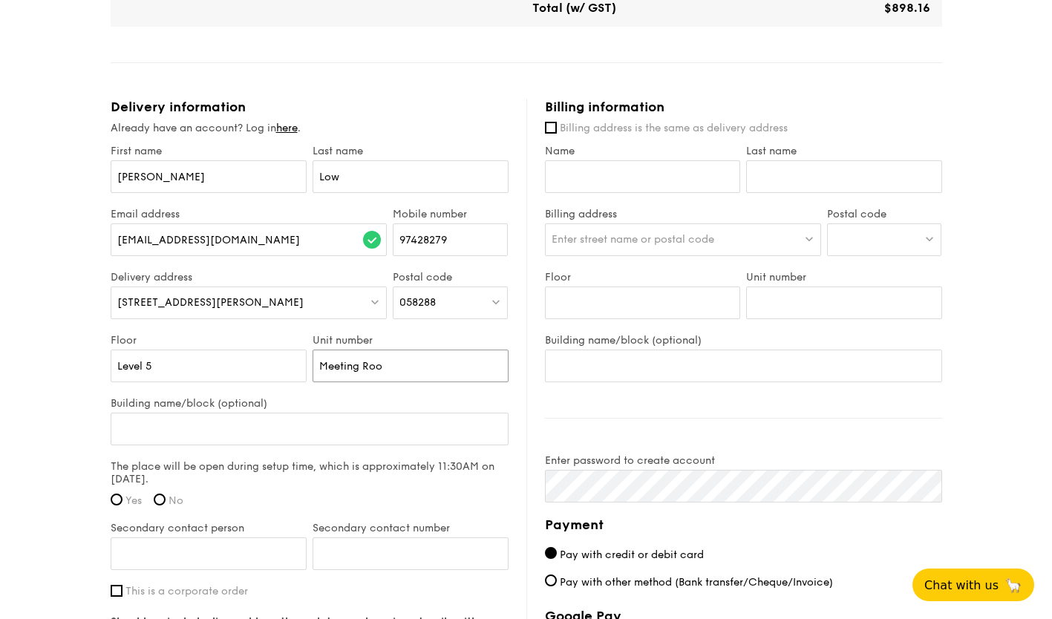
type input "Meeting Roo"
click at [206, 427] on input "Building name/block (optional)" at bounding box center [310, 429] width 398 height 33
click at [190, 433] on input "Building name/block (optional)" at bounding box center [310, 429] width 398 height 33
click at [385, 373] on input "Meeting Roo" at bounding box center [411, 366] width 196 height 33
click at [224, 422] on input "Building name/block (optional)" at bounding box center [310, 429] width 398 height 33
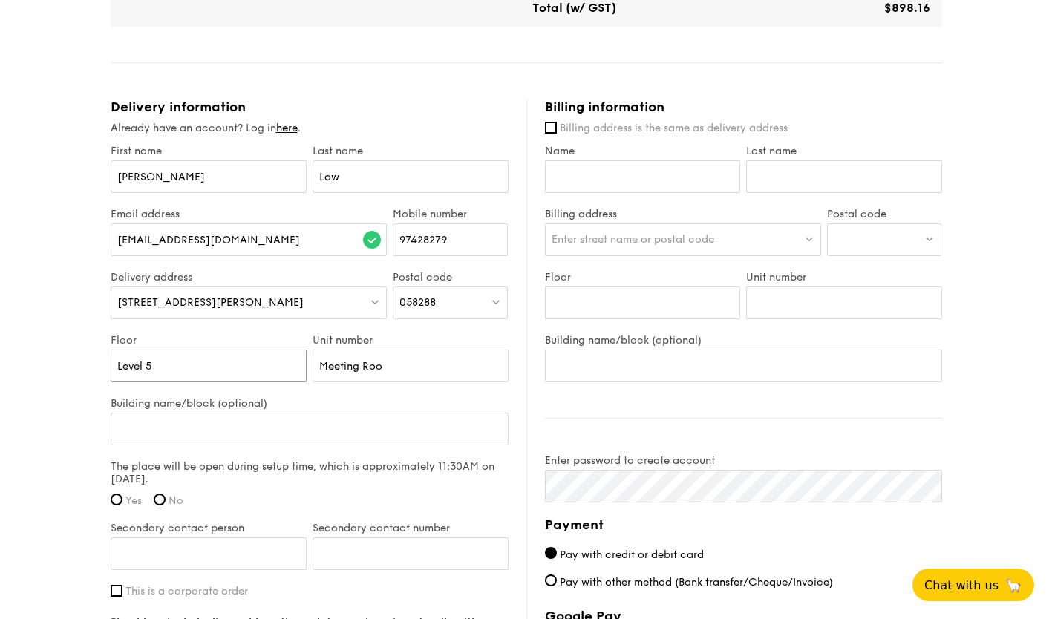
click at [192, 367] on input "Level 5" at bounding box center [209, 366] width 196 height 33
radio input "true"
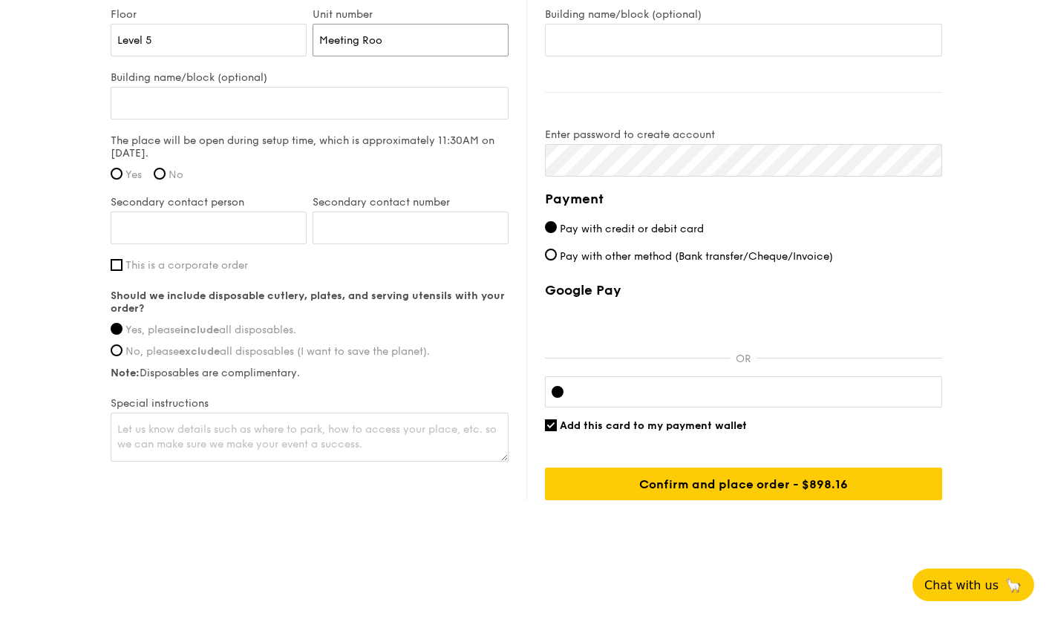
click at [410, 45] on input "Meeting Roo" at bounding box center [411, 40] width 196 height 33
type input "Meeting Room"
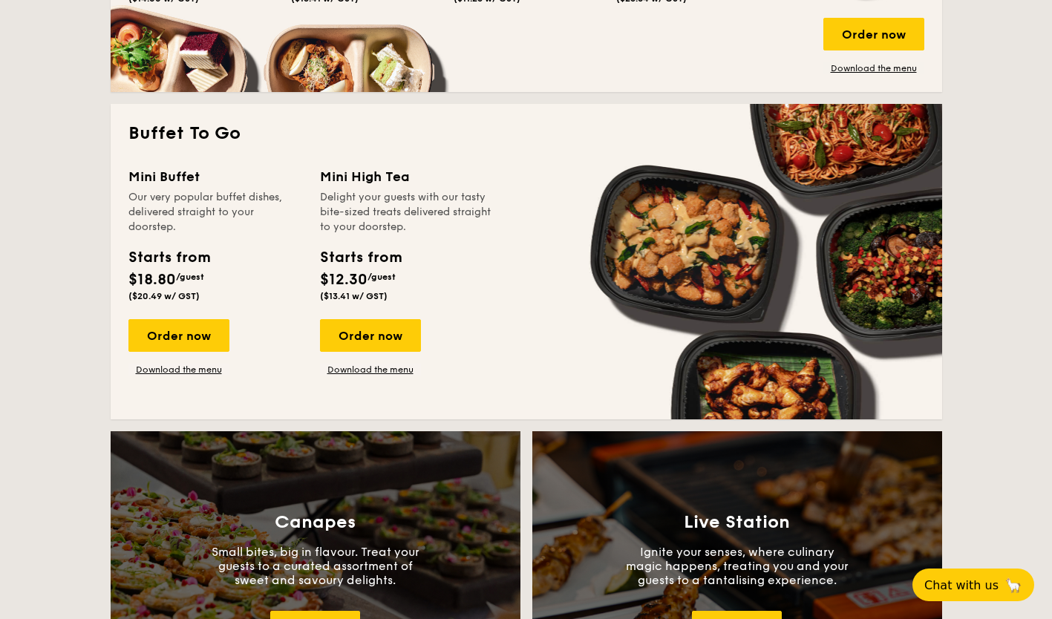
scroll to position [1152, 0]
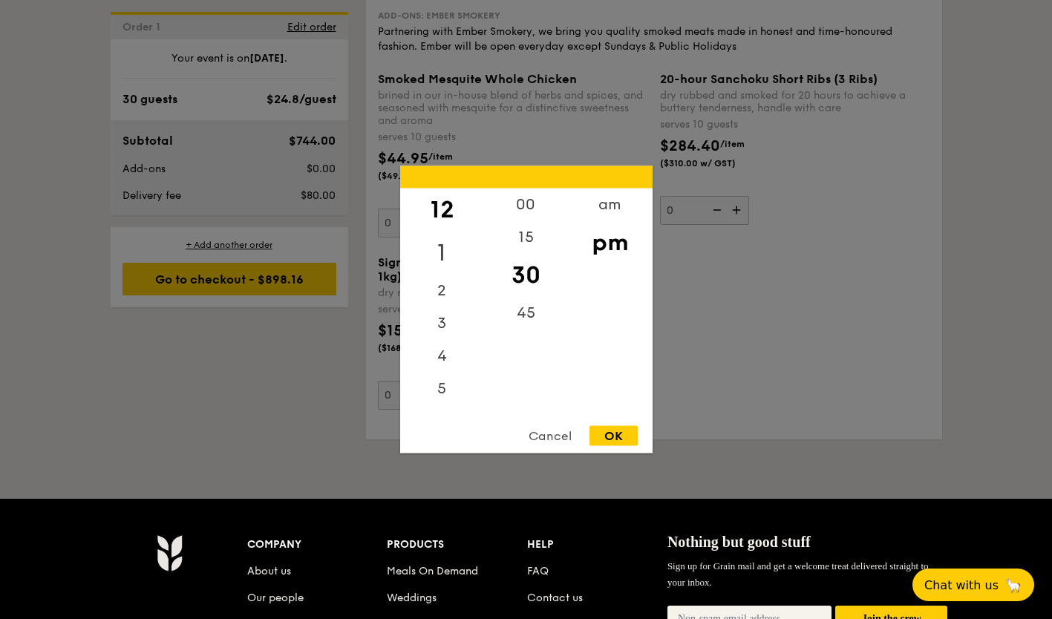
click at [442, 246] on div "1" at bounding box center [442, 253] width 84 height 43
click at [515, 212] on div "00" at bounding box center [526, 210] width 84 height 43
click at [610, 434] on div "OK" at bounding box center [613, 436] width 48 height 20
type input "1:00PM"
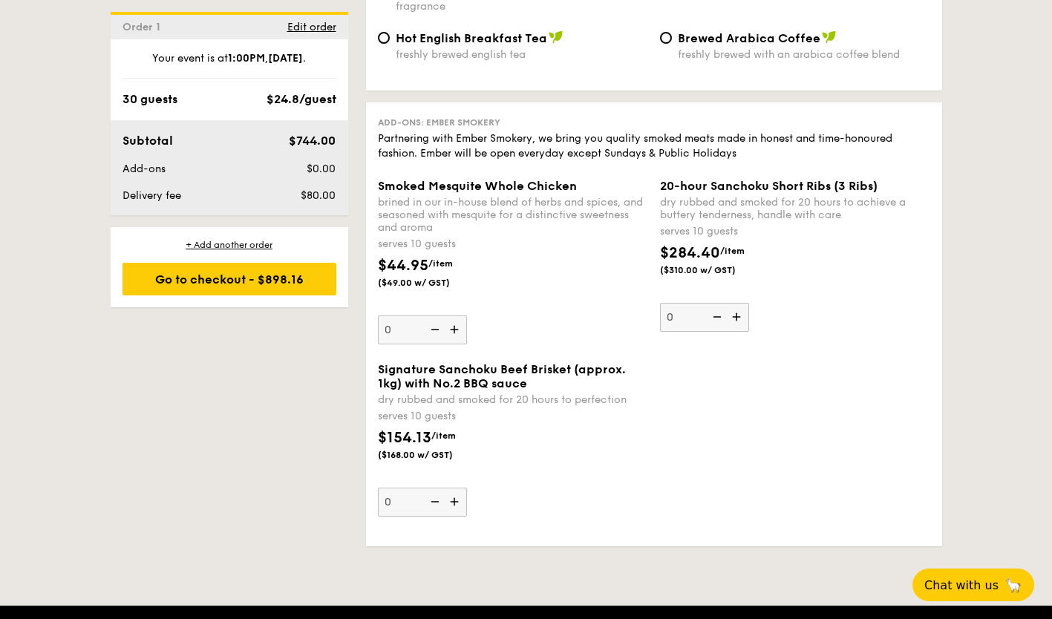
scroll to position [3412, 0]
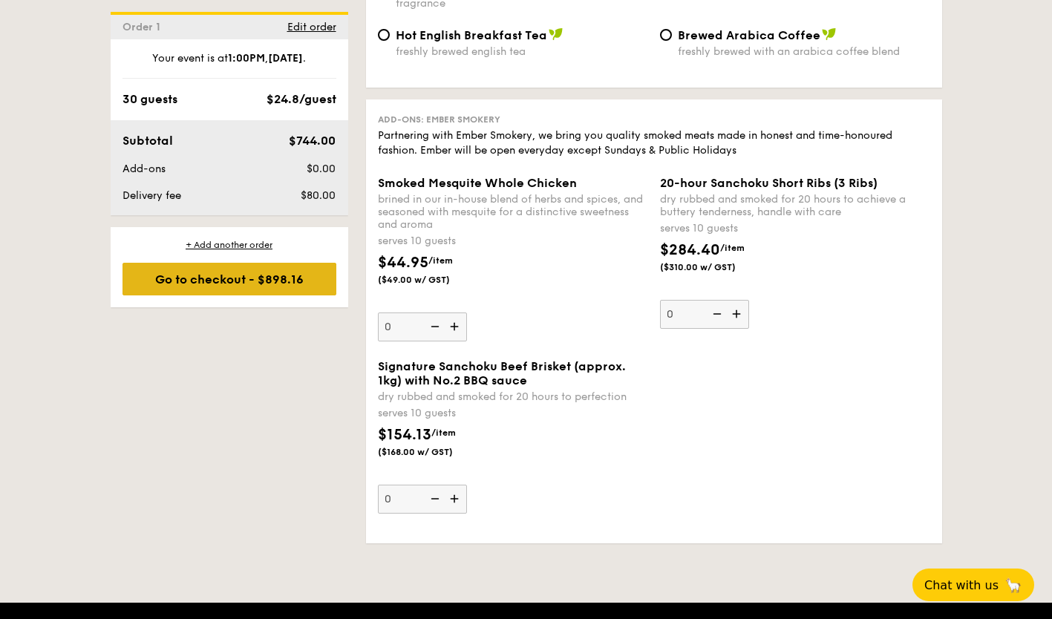
click at [152, 275] on div "Go to checkout - $898.16" at bounding box center [229, 279] width 214 height 33
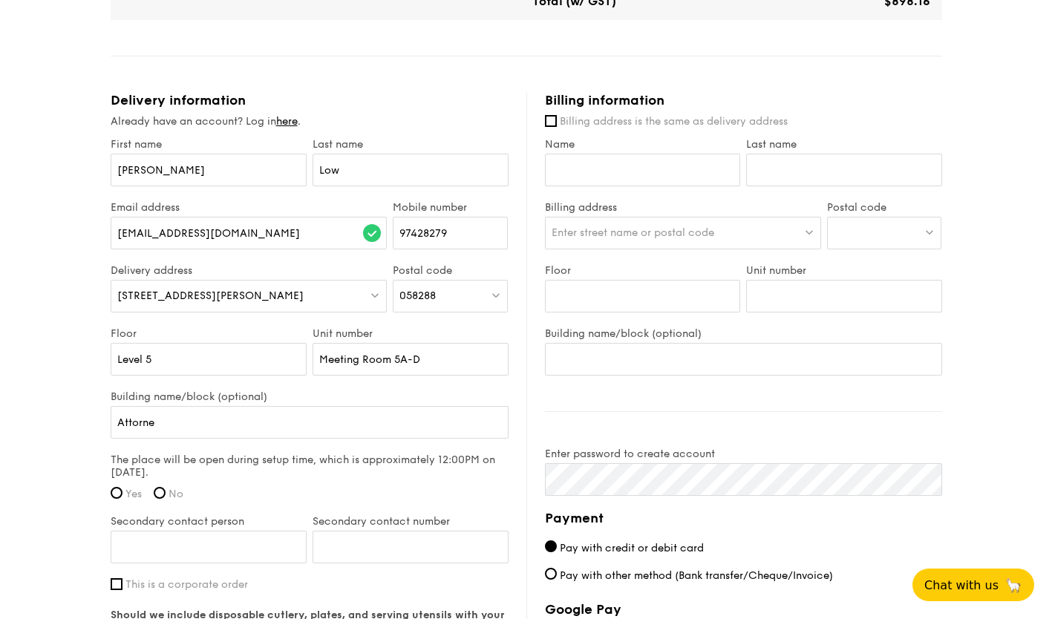
scroll to position [876, 0]
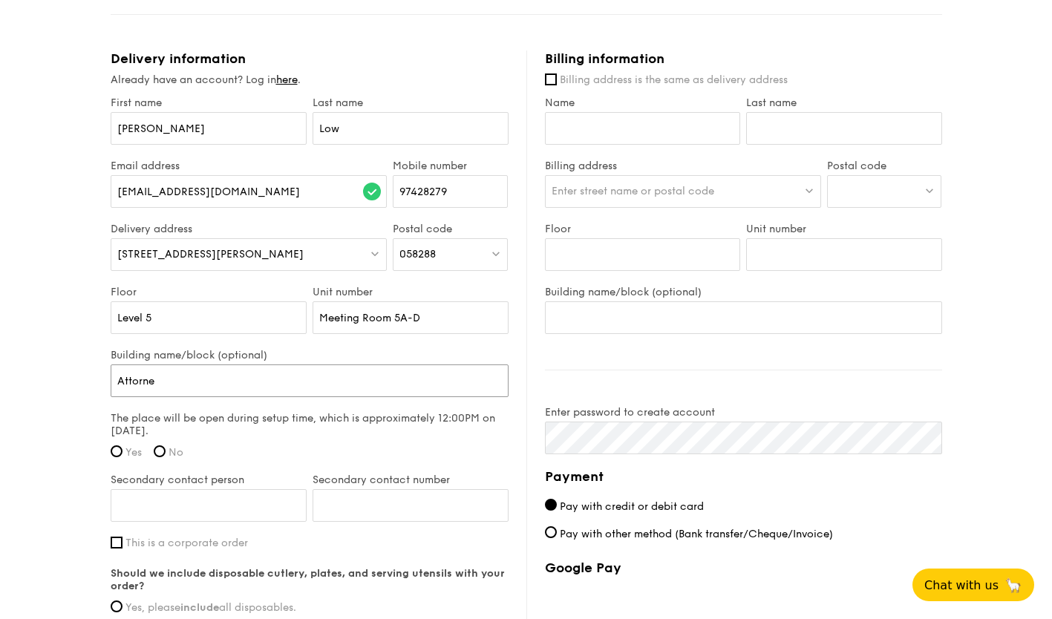
click at [219, 386] on input "Attorne" at bounding box center [310, 380] width 398 height 33
type input "Attorney-General's C"
click at [238, 391] on input "Attorney-General's C" at bounding box center [310, 380] width 398 height 33
type input "Attorney-General's [PERSON_NAME]"
click at [120, 448] on input "Yes" at bounding box center [117, 451] width 12 height 12
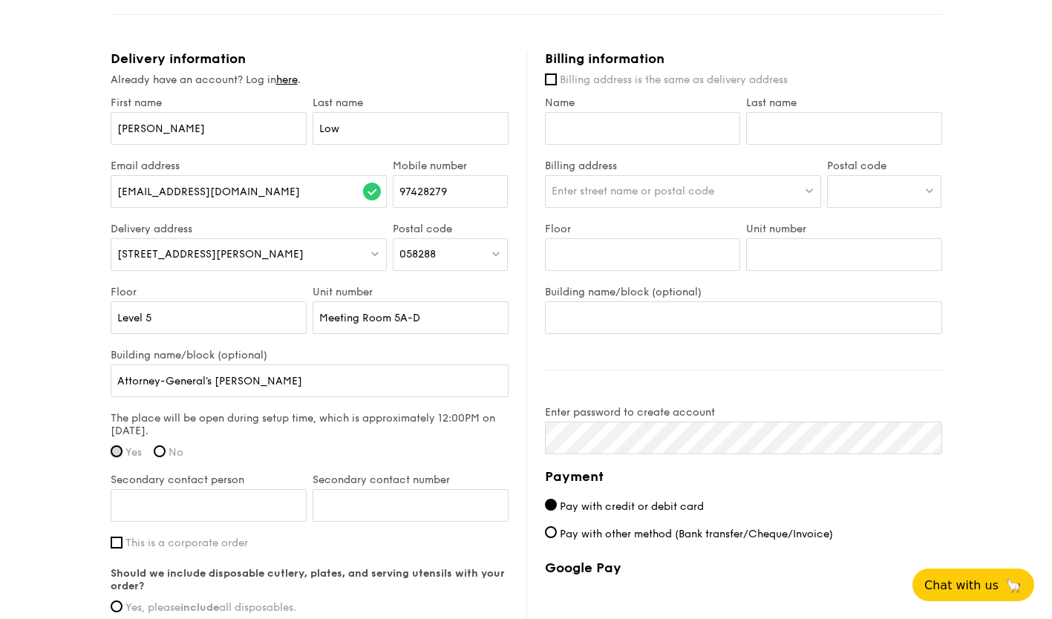
radio input "true"
click at [209, 509] on input "Secondary contact person" at bounding box center [209, 505] width 196 height 33
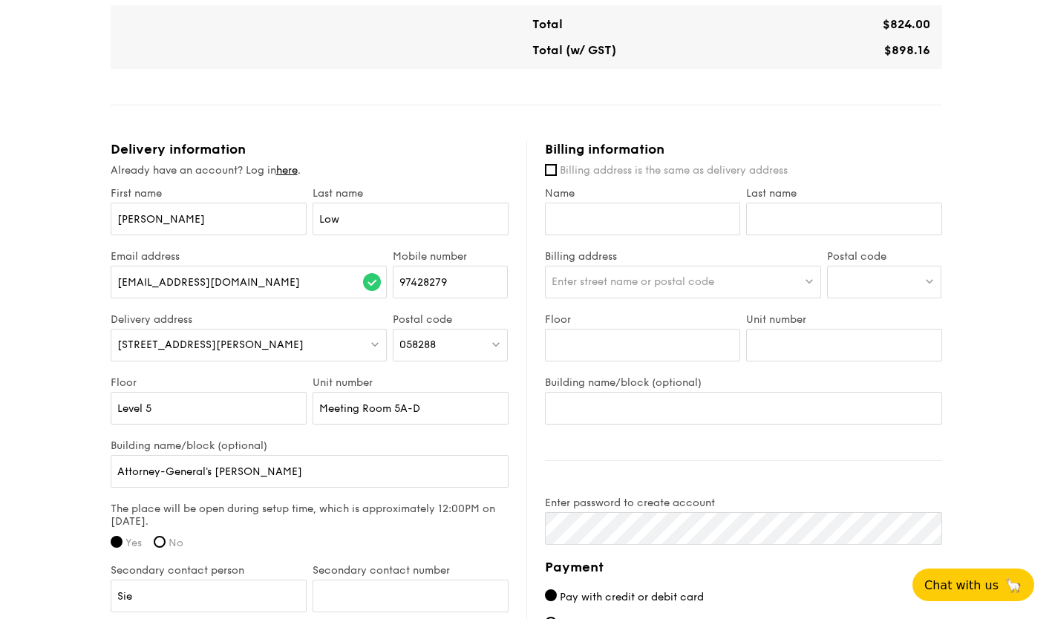
scroll to position [791, 0]
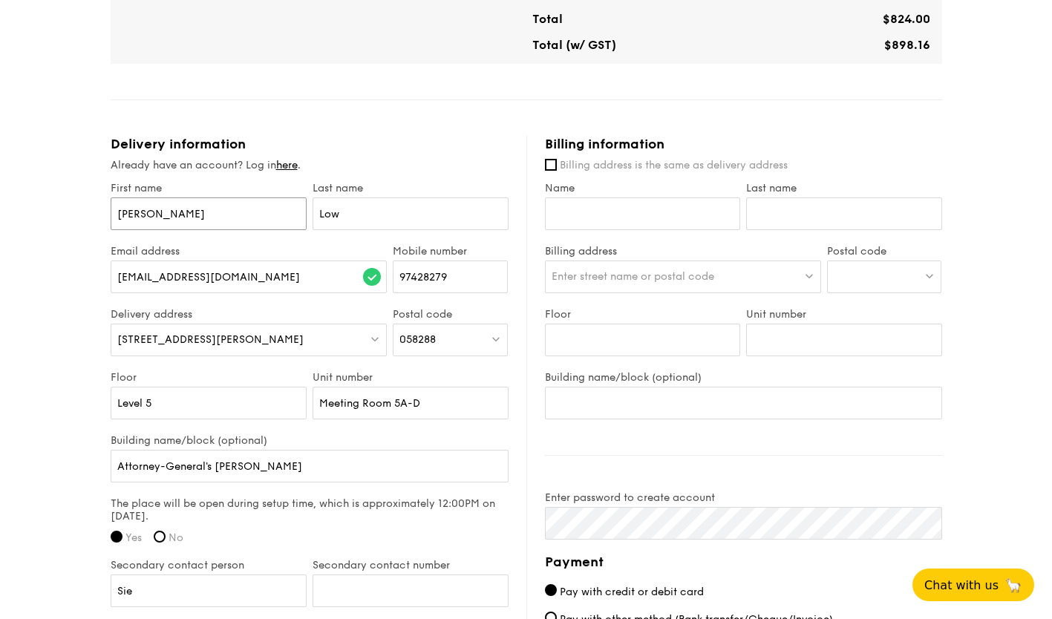
click at [212, 215] on input "[PERSON_NAME]" at bounding box center [209, 213] width 196 height 33
type input "S"
type input "[PERSON_NAME]"
click at [364, 217] on input "Lo" at bounding box center [411, 213] width 196 height 33
type input "L"
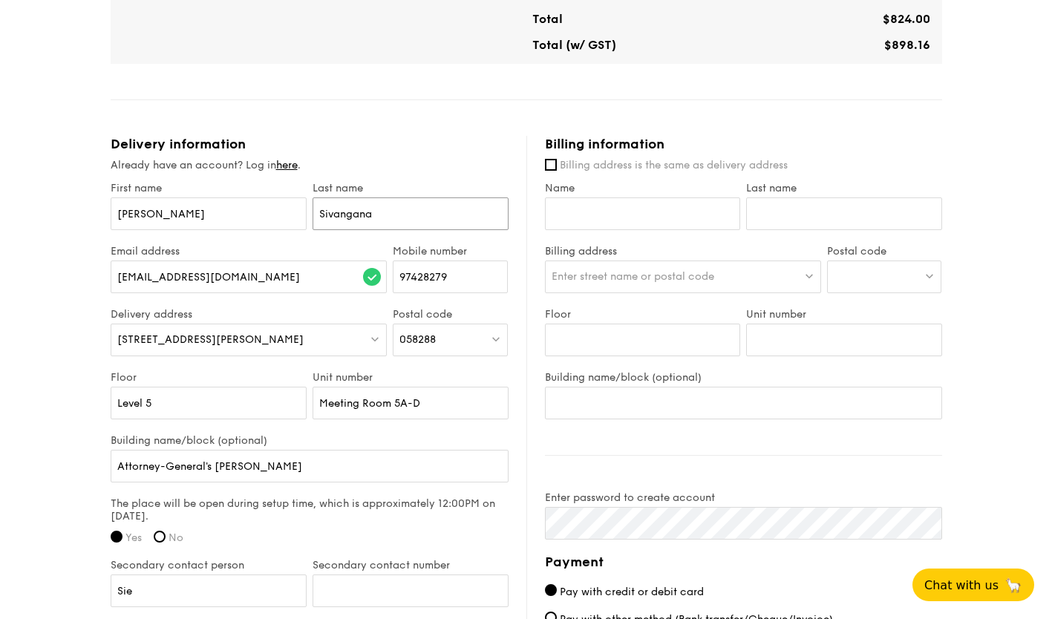
type input "Sivanganam"
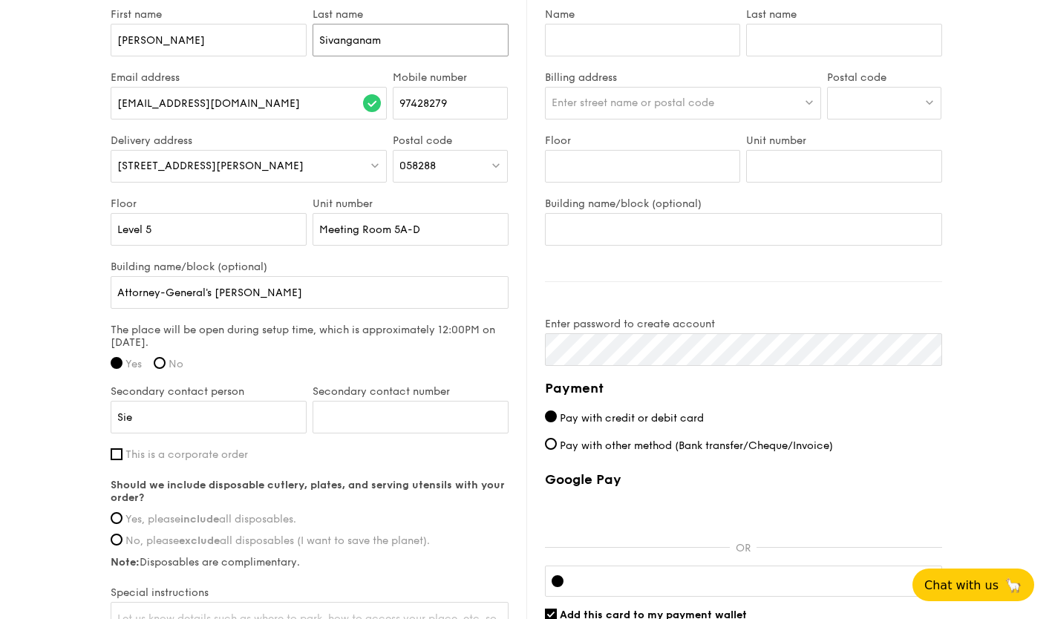
scroll to position [965, 0]
click at [239, 425] on input "[PERSON_NAME]" at bounding box center [209, 416] width 196 height 33
type input "[PERSON_NAME]"
click at [346, 418] on input "Secondary contact number" at bounding box center [411, 416] width 196 height 33
type input "91"
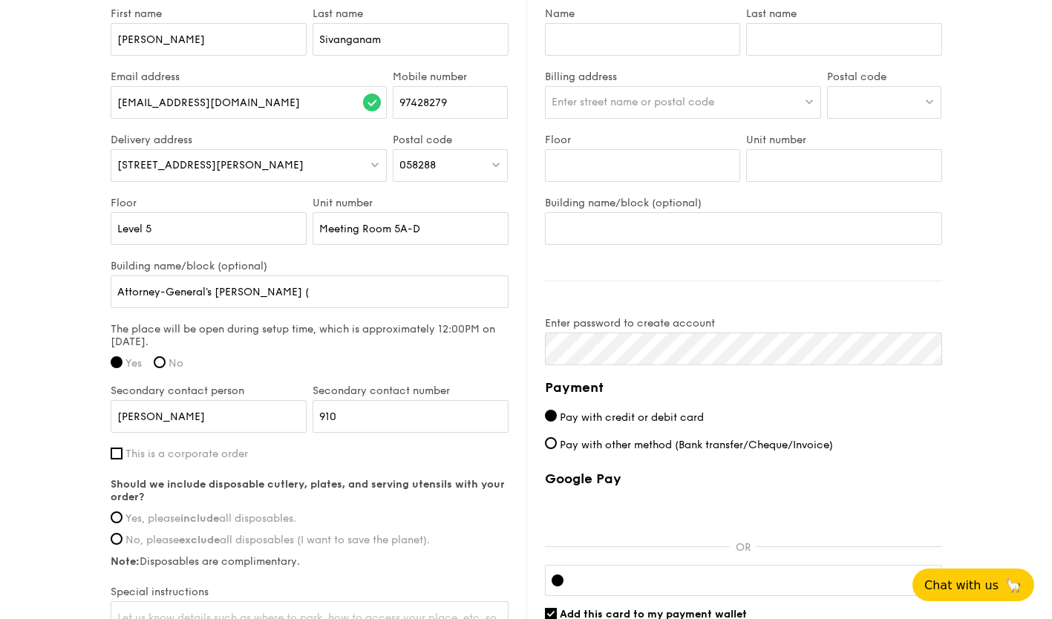
scroll to position [1003, 0]
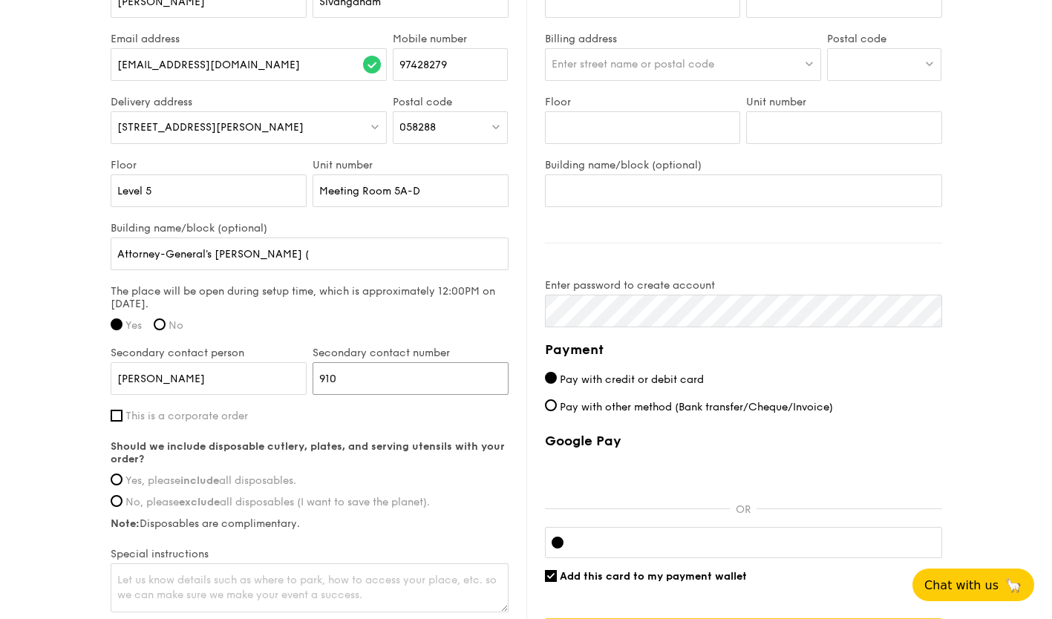
click at [386, 370] on input "910" at bounding box center [411, 378] width 196 height 33
type input "91019683"
click at [330, 246] on input "Attorney-General's [PERSON_NAME] (" at bounding box center [310, 254] width 398 height 33
type input "Attorney-General's [PERSON_NAME] - AG"
